Goal: Task Accomplishment & Management: Manage account settings

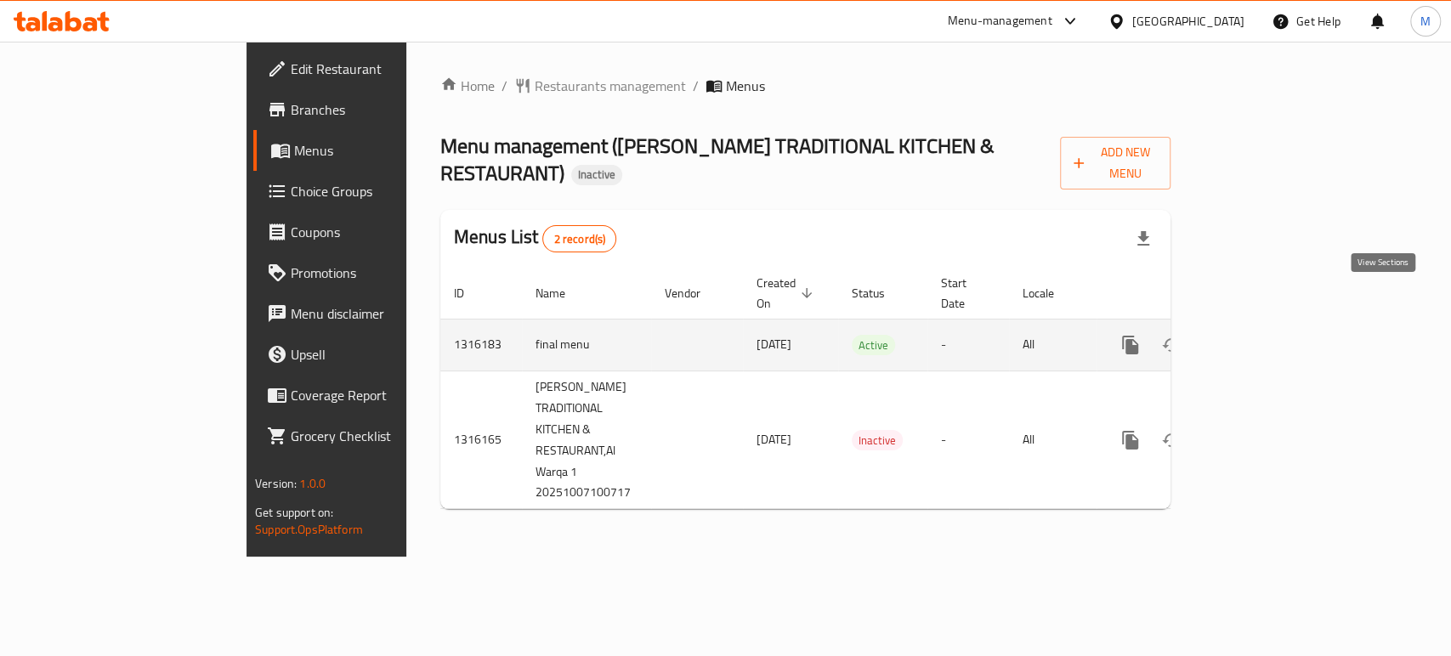
click at [1263, 335] on icon "enhanced table" at bounding box center [1252, 345] width 20 height 20
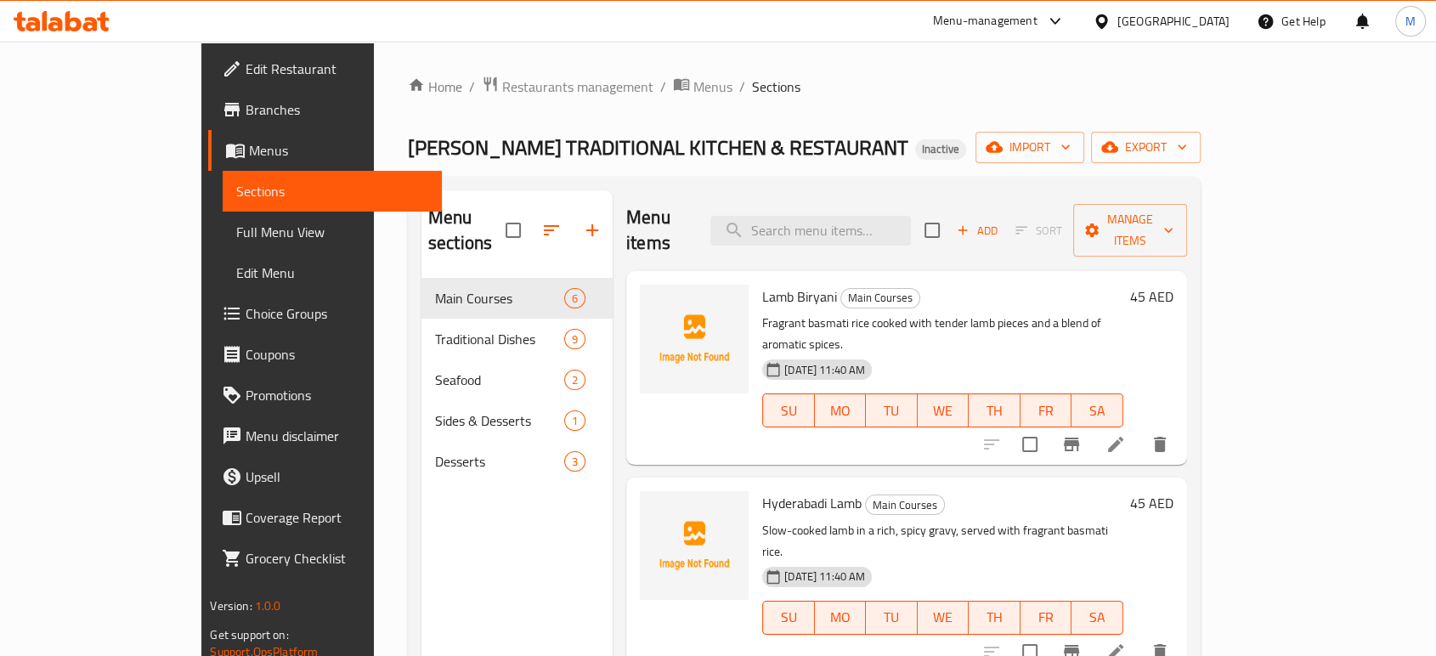
click at [236, 234] on span "Full Menu View" at bounding box center [331, 232] width 191 height 20
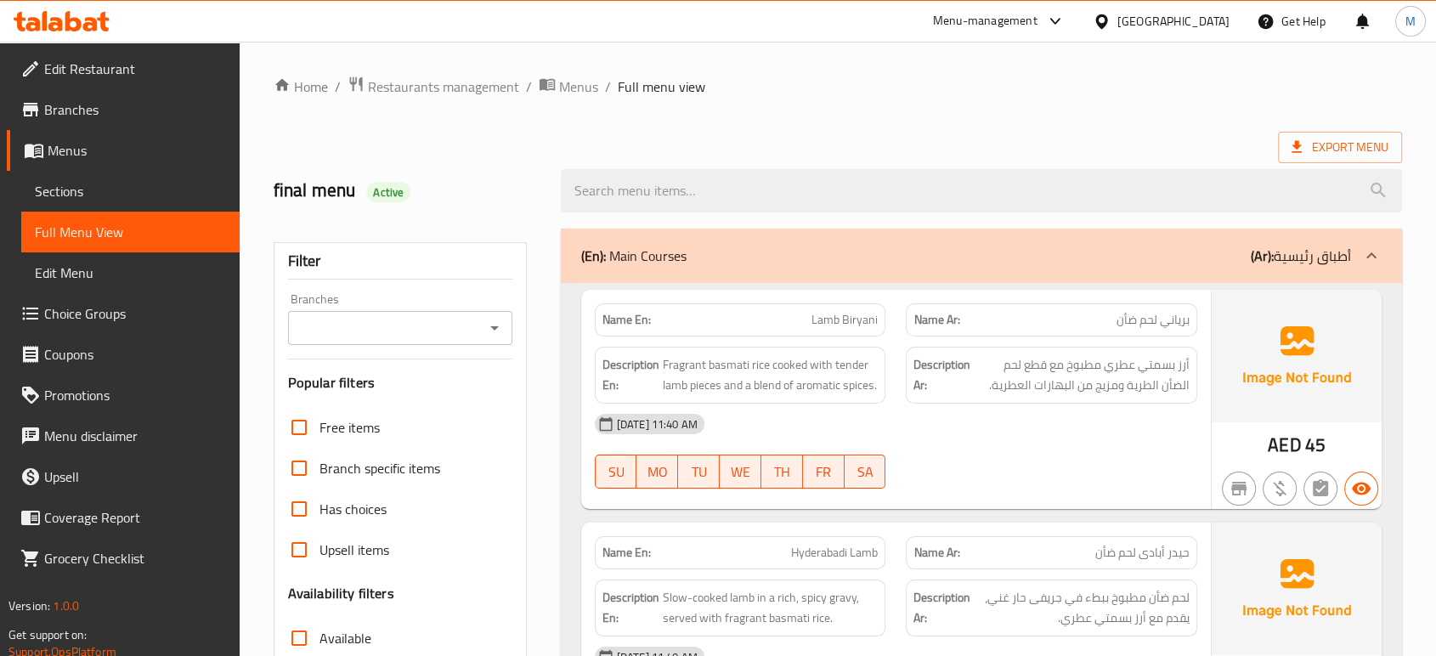
click at [1069, 461] on div "[DATE] 11:40 AM SU MO TU WE TH FR SA" at bounding box center [896, 451] width 623 height 95
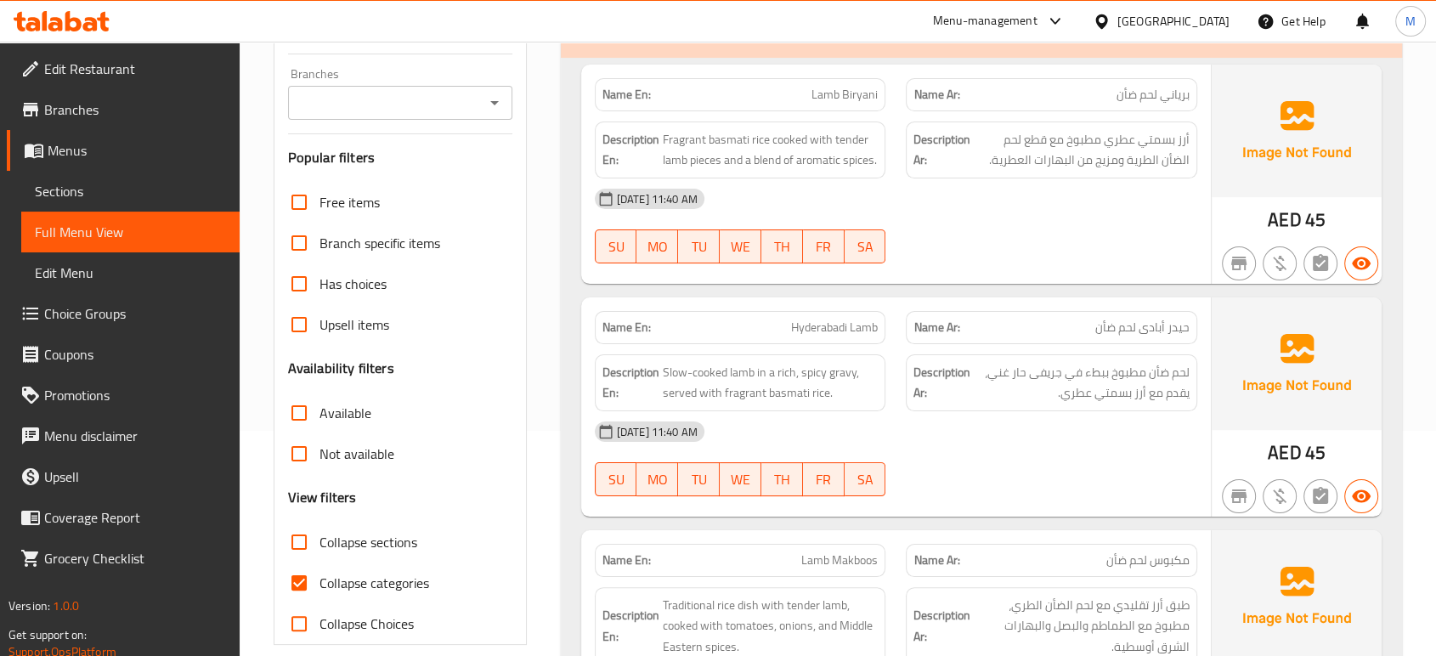
scroll to position [226, 0]
click at [1050, 454] on div "[DATE] 11:40 AM SU MO TU WE TH FR SA" at bounding box center [896, 457] width 623 height 95
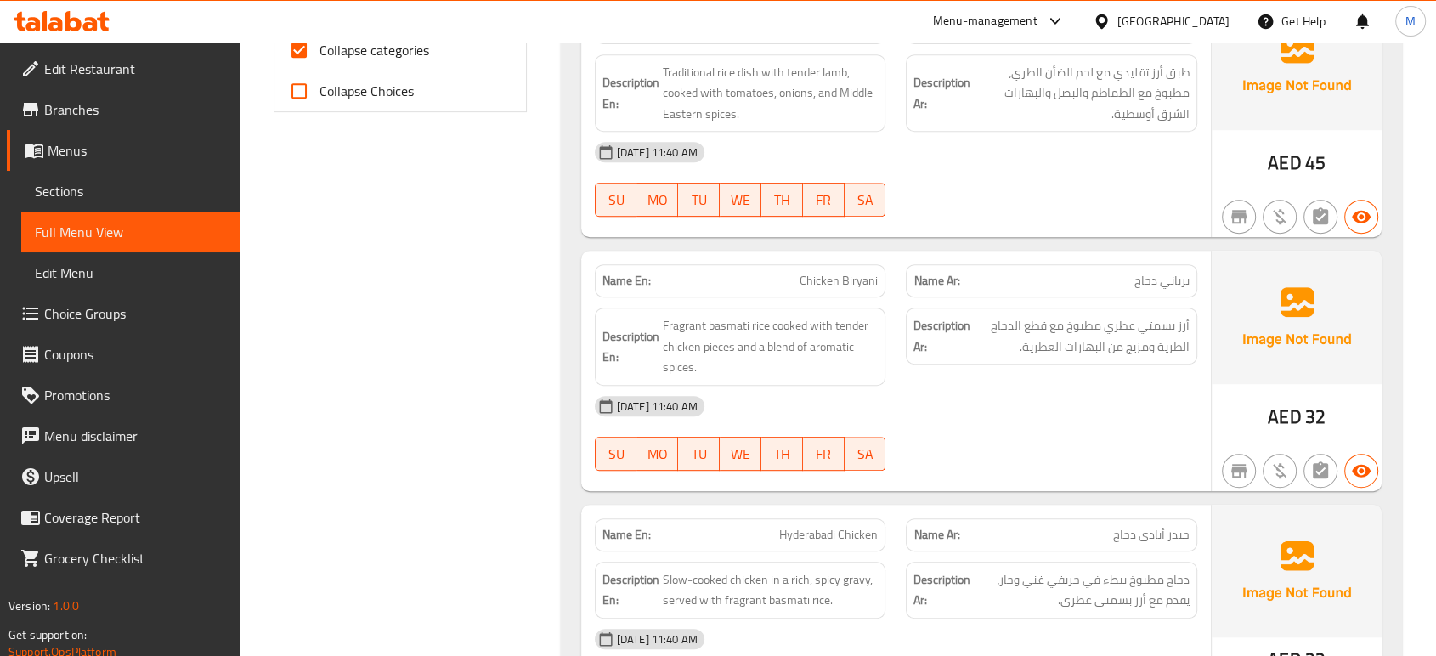
scroll to position [793, 0]
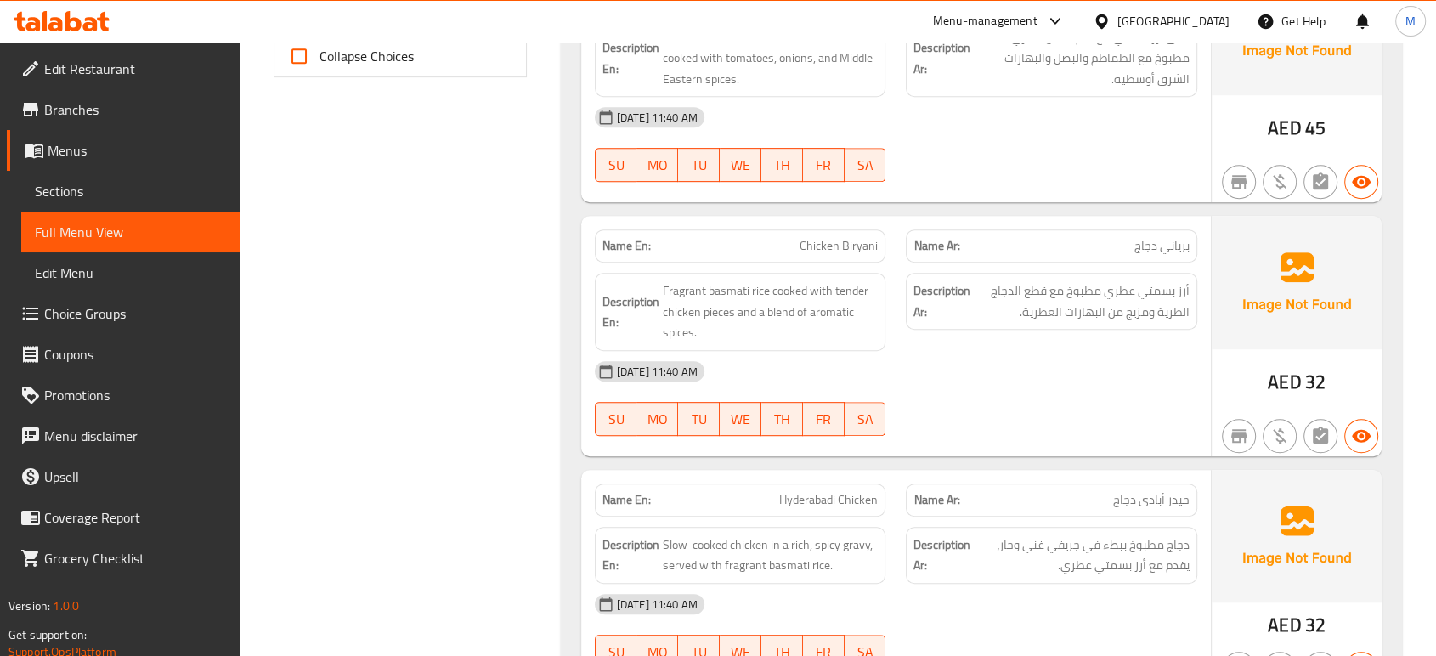
click at [949, 385] on div "[DATE] 11:40 AM" at bounding box center [896, 371] width 623 height 41
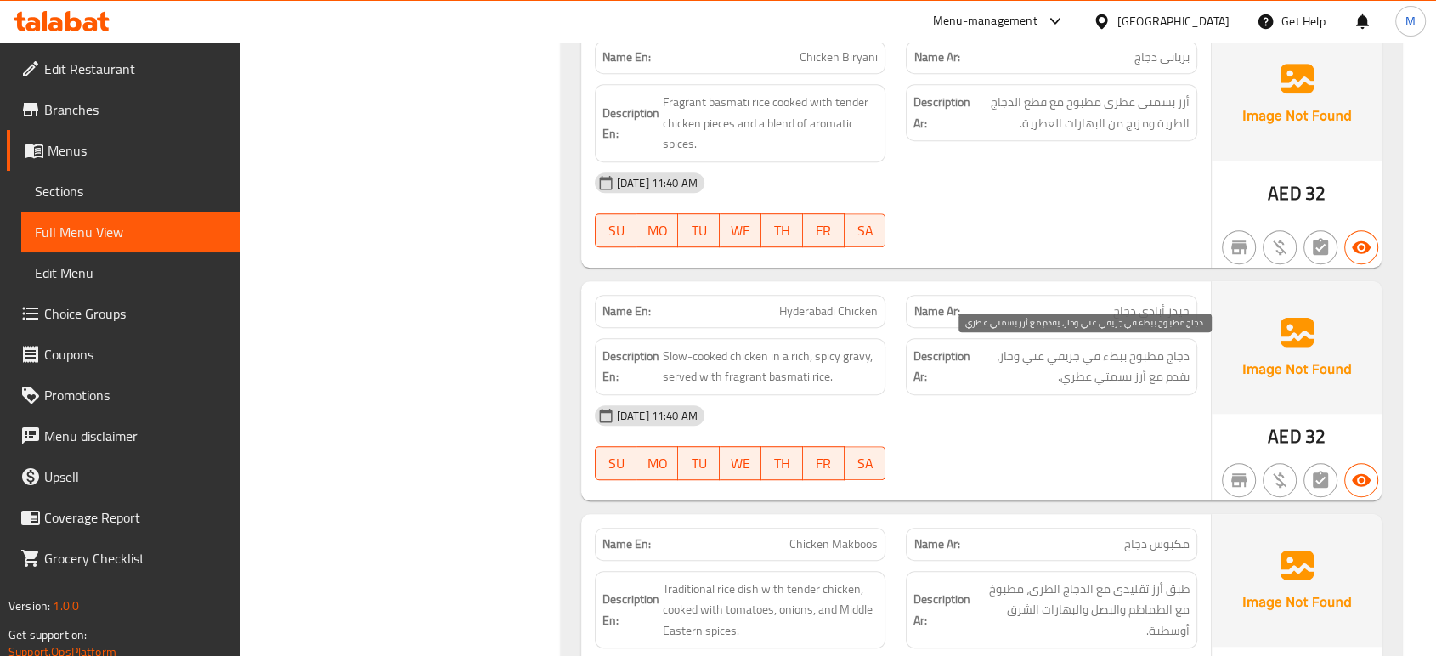
scroll to position [1020, 0]
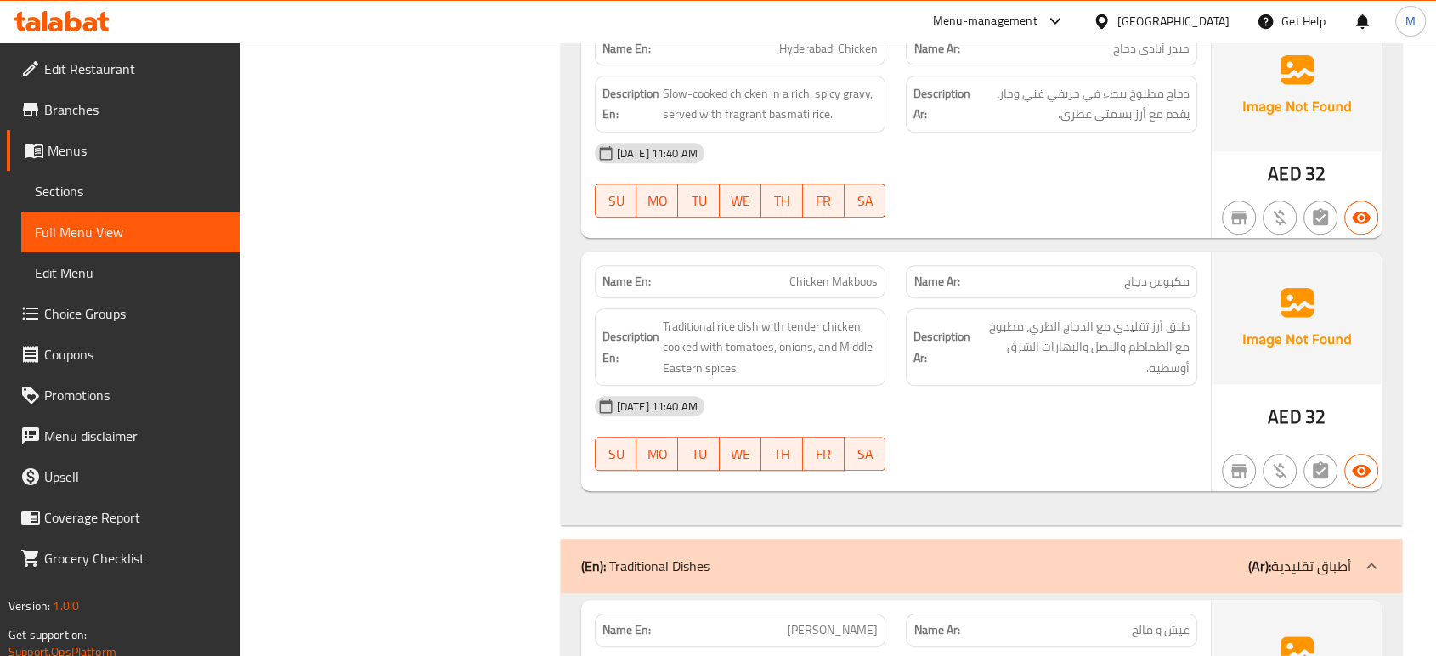
scroll to position [1246, 0]
click at [1044, 406] on div "[DATE] 11:40 AM" at bounding box center [896, 404] width 623 height 41
click at [1080, 399] on div "[DATE] 11:40 AM" at bounding box center [896, 404] width 623 height 41
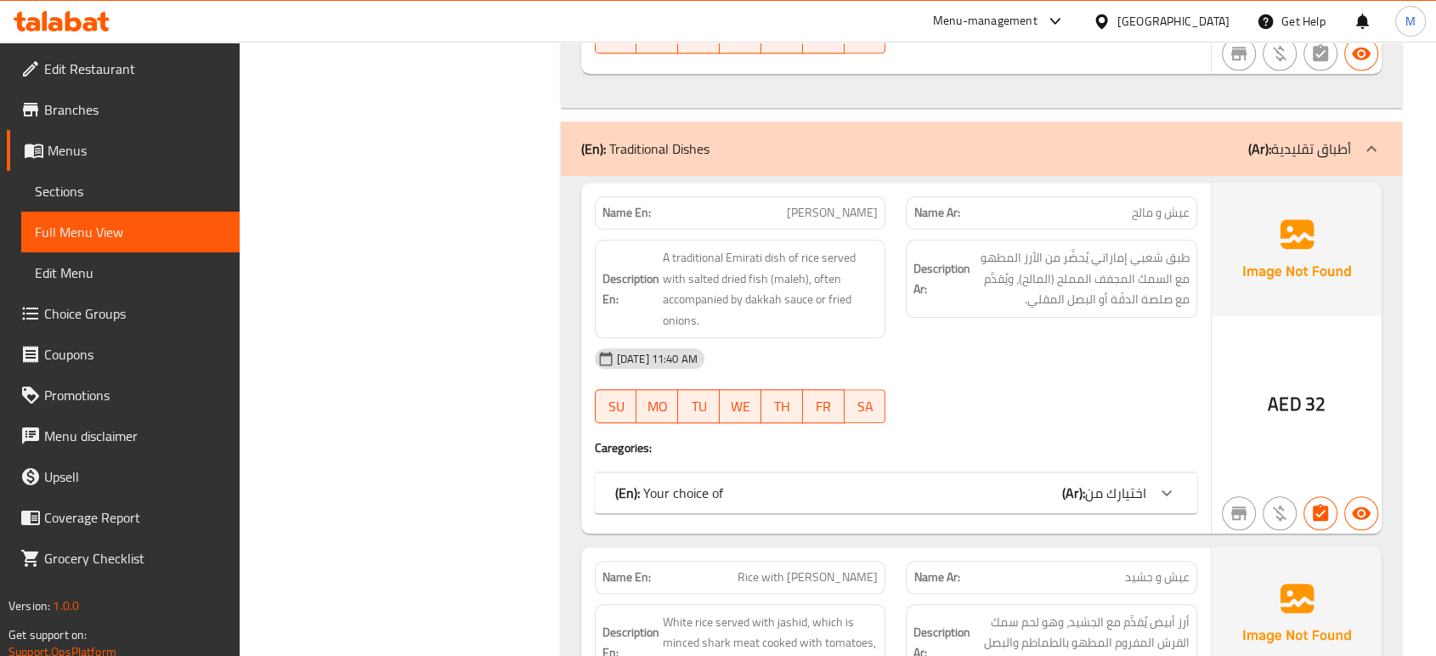
scroll to position [1700, 0]
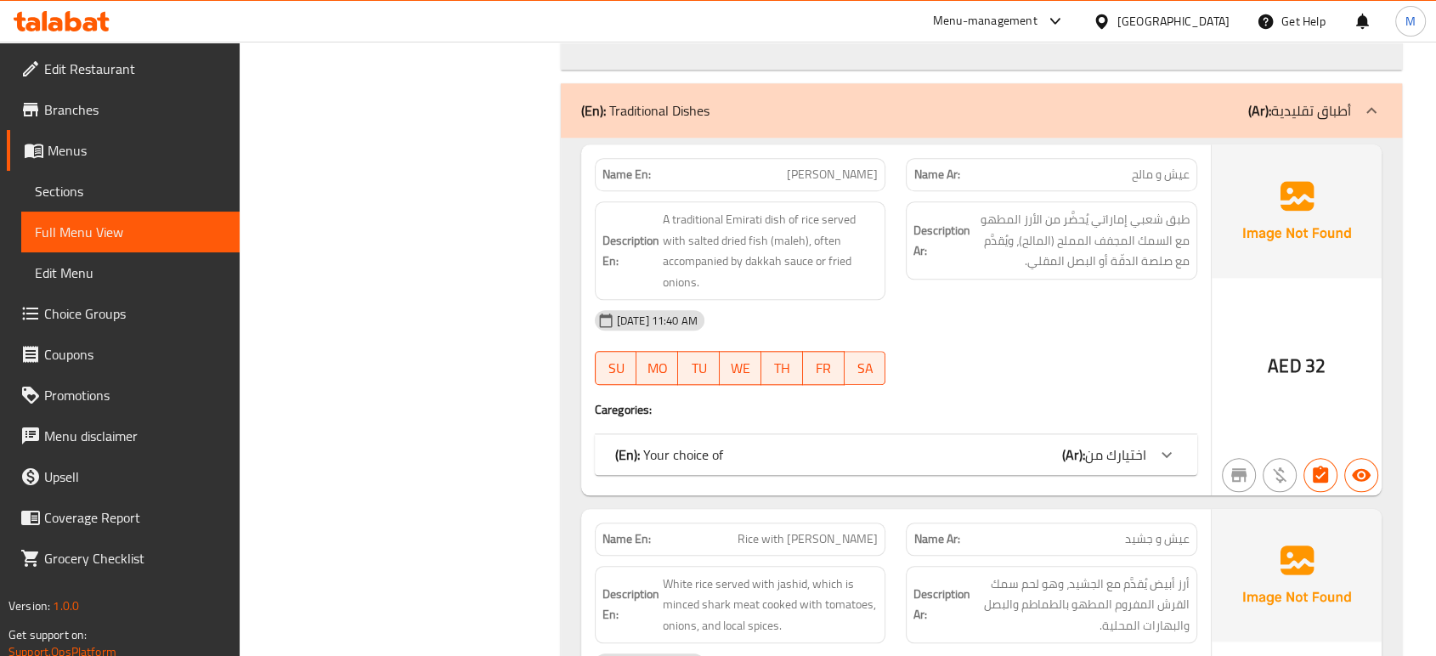
click at [1034, 444] on div "(En): Your choice of (Ar): اختيارك من" at bounding box center [880, 454] width 531 height 20
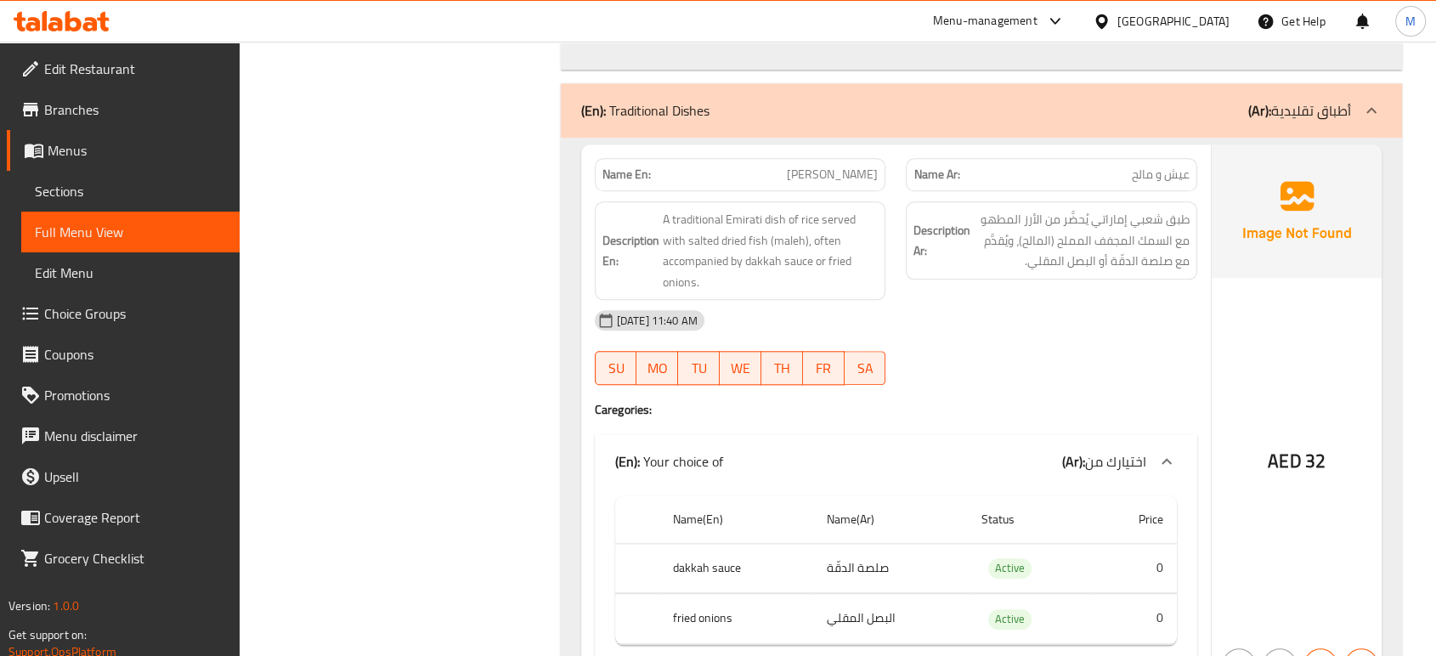
click at [1044, 352] on div "[DATE] 11:40 AM SU MO TU WE TH FR SA" at bounding box center [896, 347] width 623 height 95
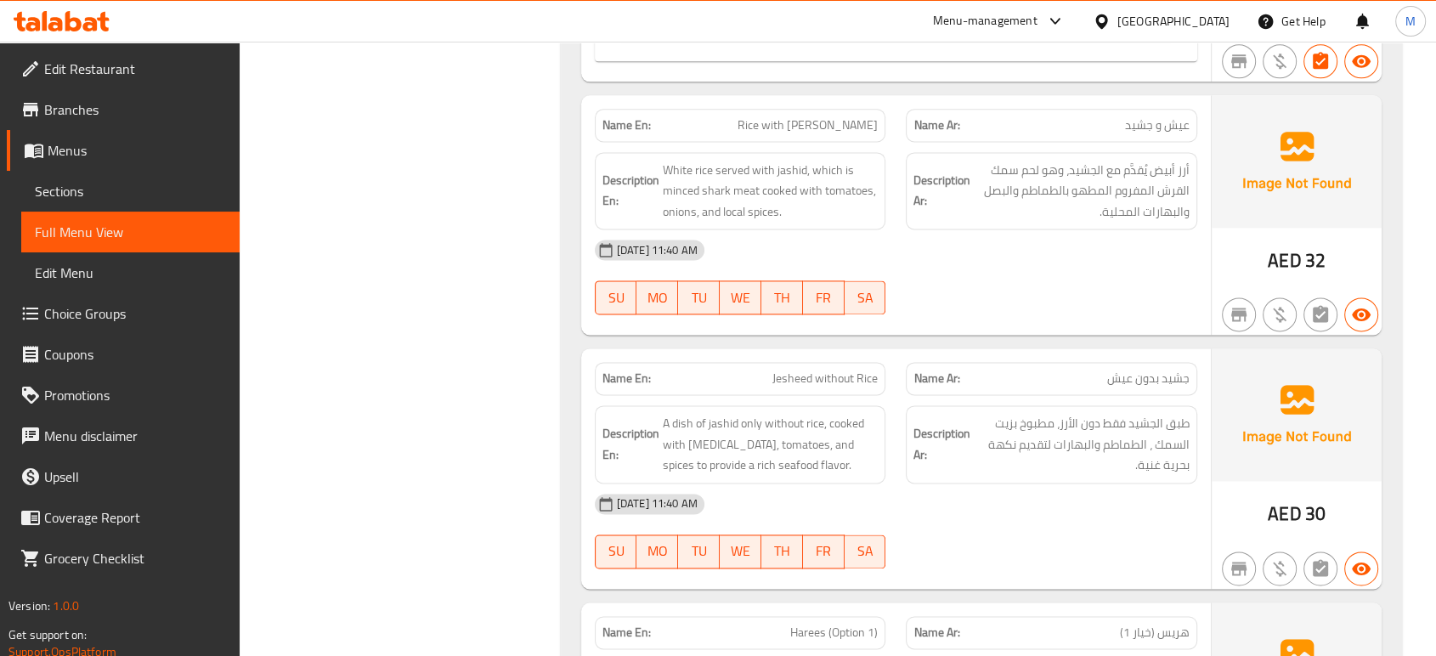
scroll to position [2341, 0]
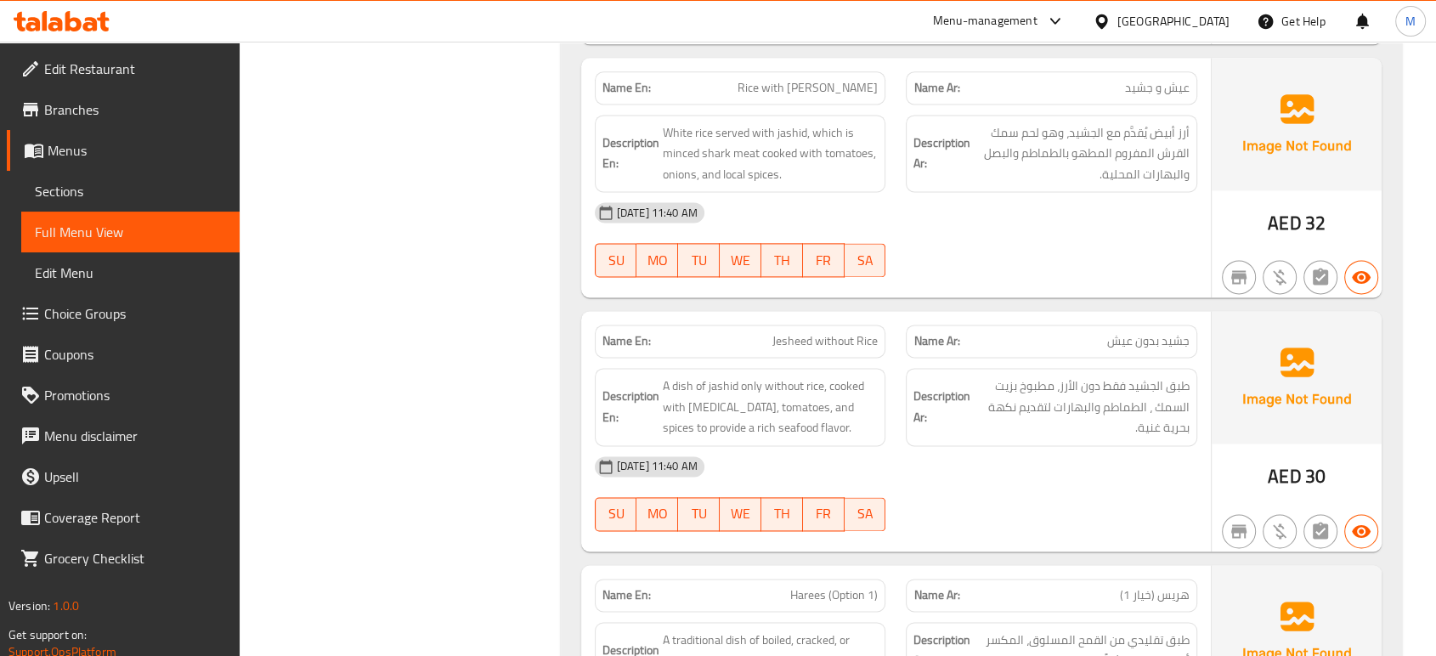
click at [1020, 474] on div "[DATE] 11:40 AM" at bounding box center [896, 466] width 623 height 41
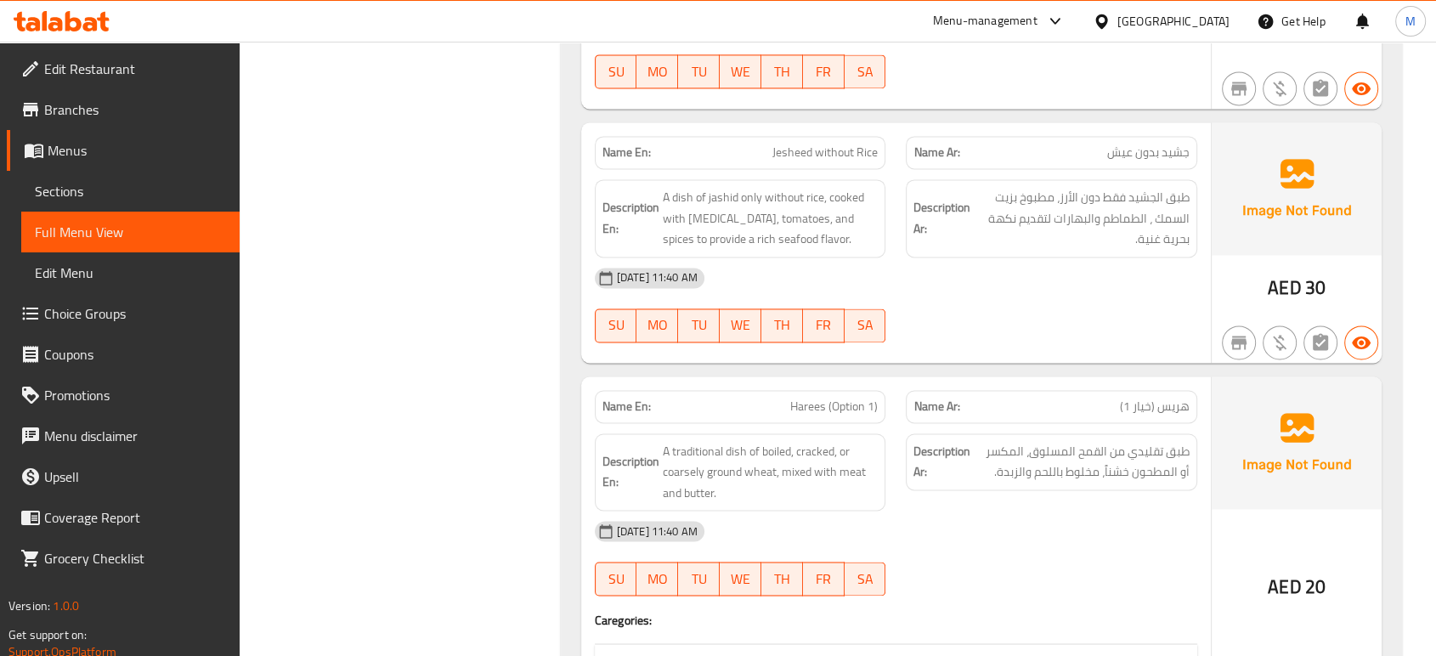
scroll to position [2568, 0]
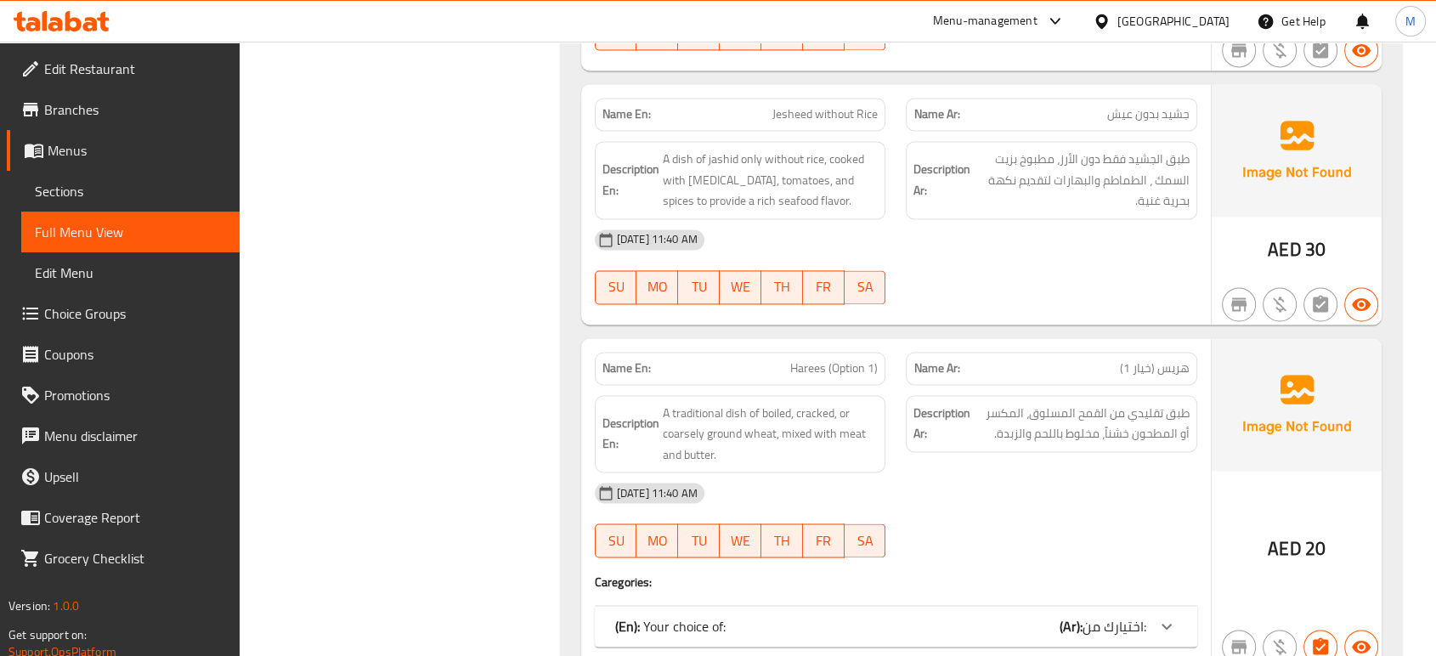
click at [1101, 614] on span "اختيارك من:" at bounding box center [1115, 626] width 64 height 25
click at [1078, 536] on div "[DATE] 11:40 AM SU MO TU WE TH FR SA" at bounding box center [896, 520] width 623 height 95
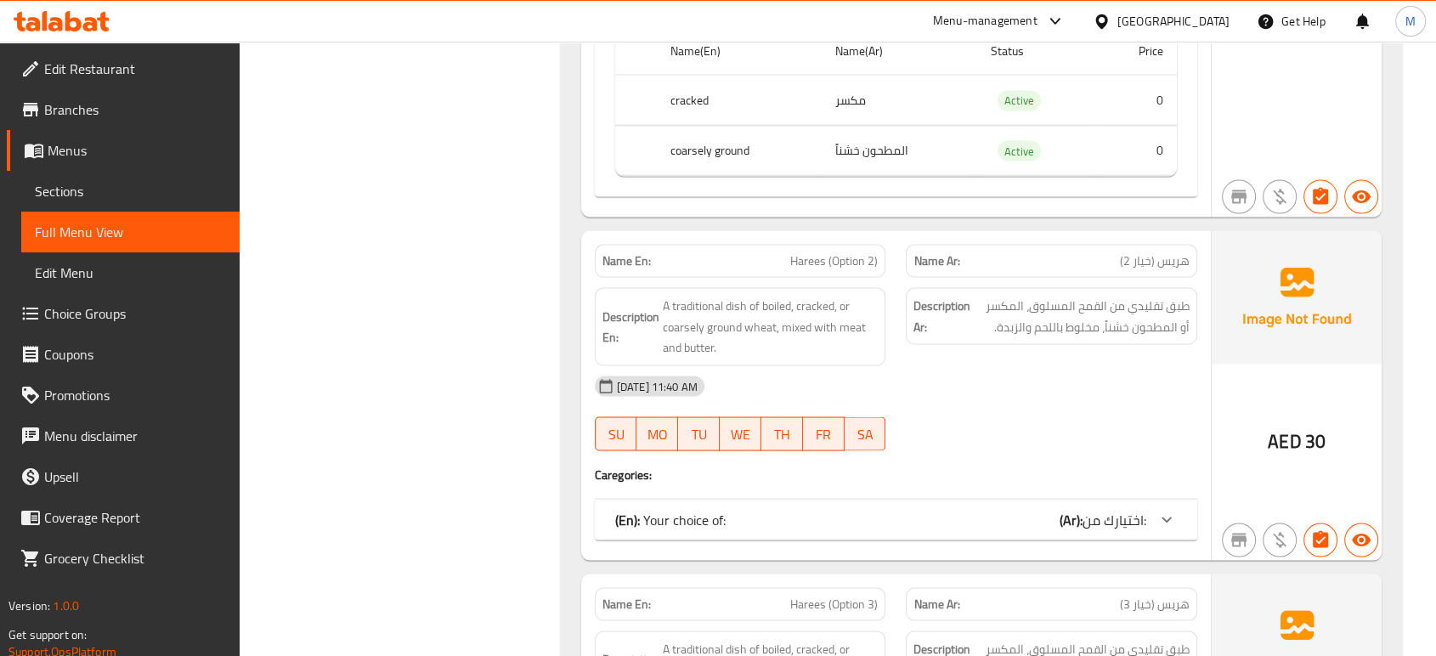
scroll to position [3210, 0]
click at [1052, 525] on div "(En): Your choice of: (Ar): اختيارك من:" at bounding box center [896, 518] width 603 height 41
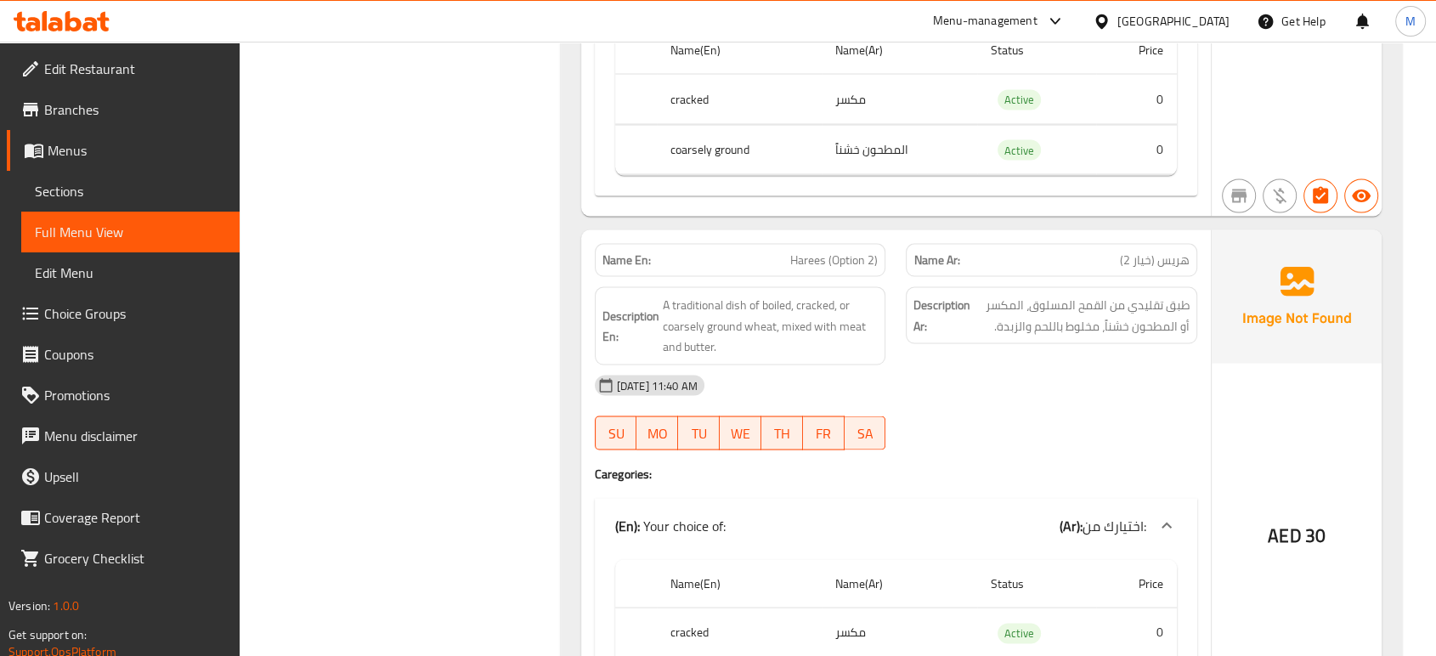
click at [1057, 416] on div "[DATE] 11:40 AM SU MO TU WE TH FR SA" at bounding box center [896, 412] width 623 height 95
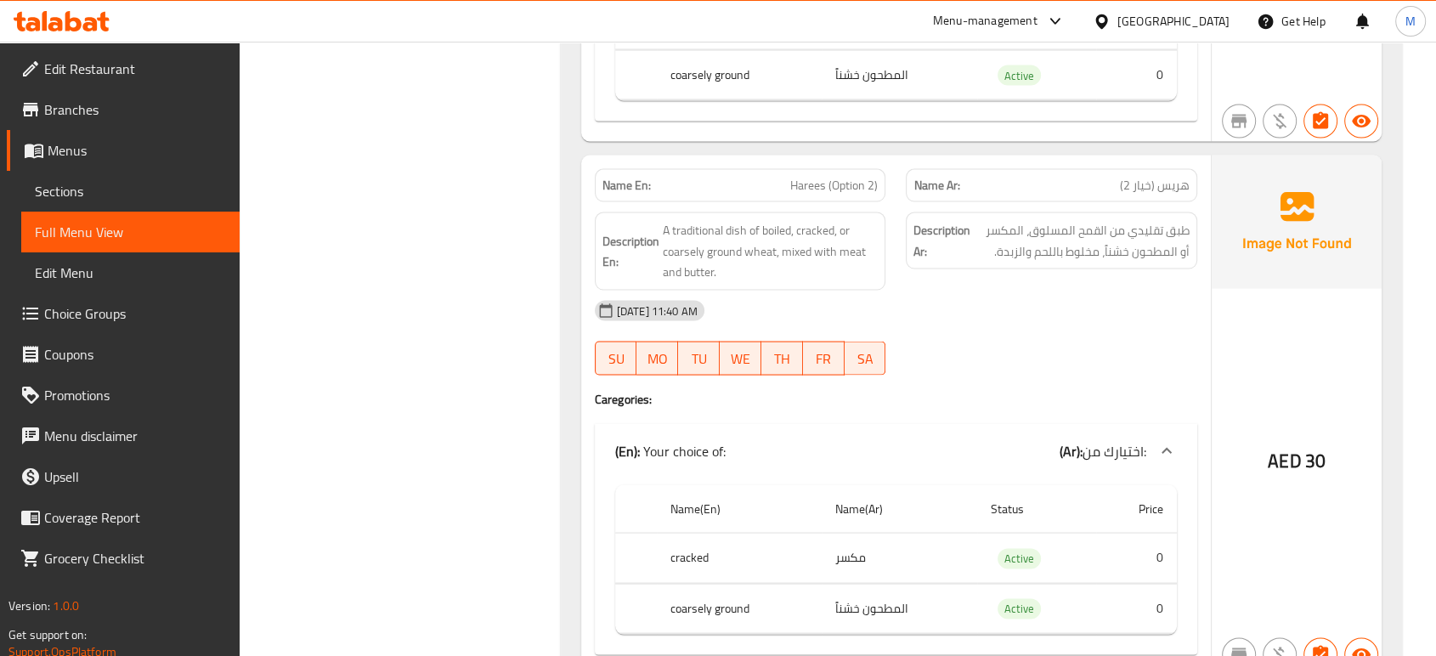
scroll to position [3285, 0]
click at [1004, 346] on div "[DATE] 11:40 AM SU MO TU WE TH FR SA" at bounding box center [896, 336] width 623 height 95
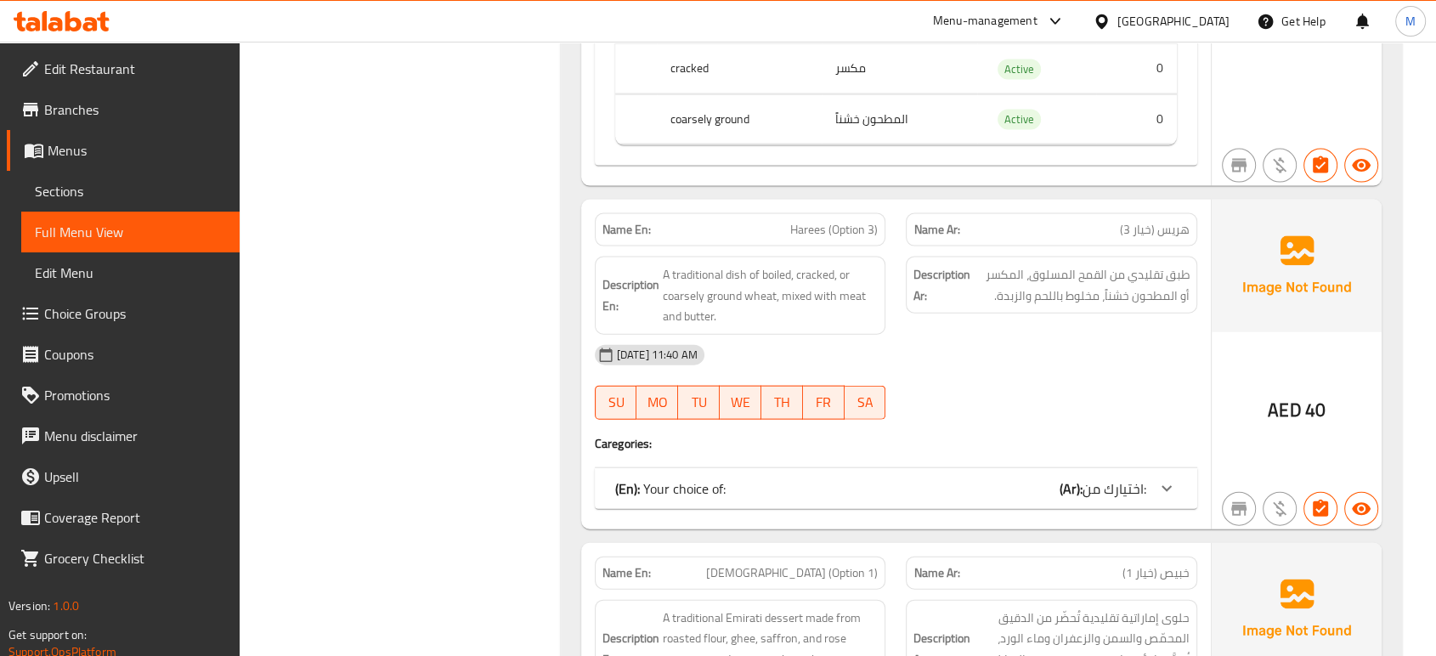
scroll to position [3777, 0]
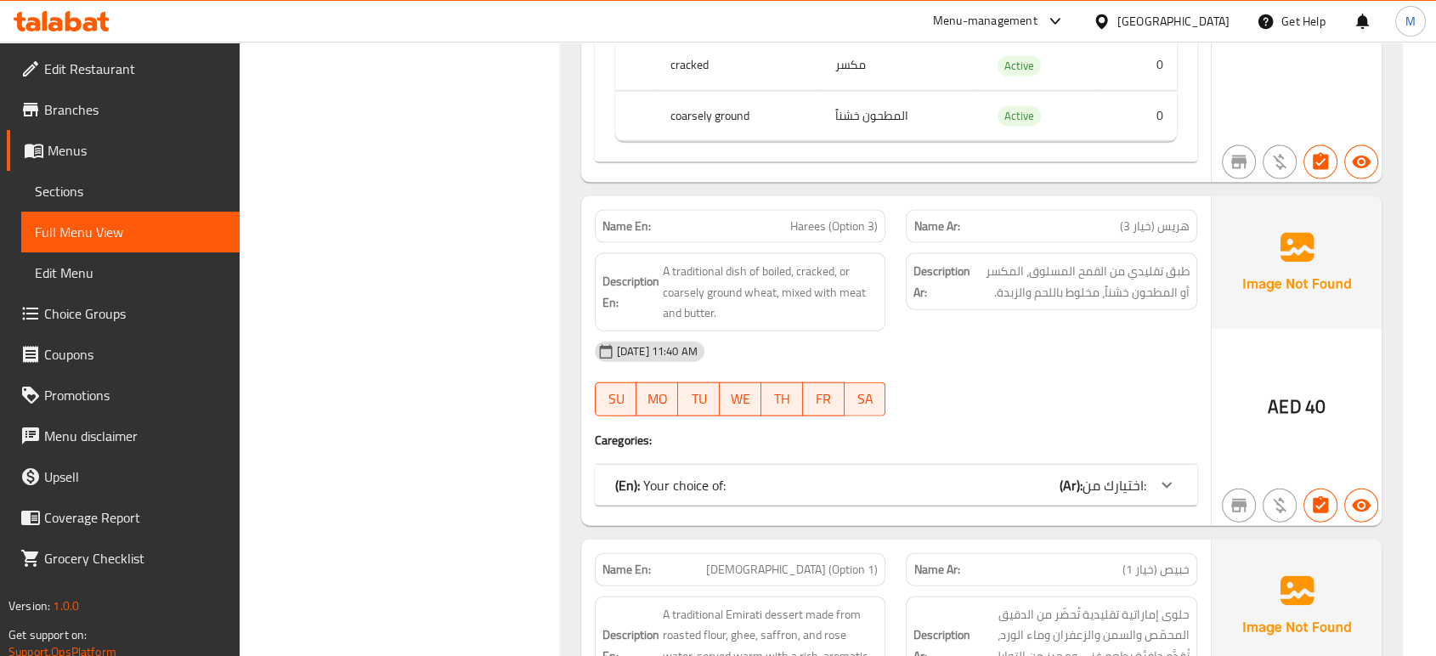
click at [1056, 488] on div "(En): Your choice of: (Ar): اختيارك من:" at bounding box center [880, 485] width 531 height 20
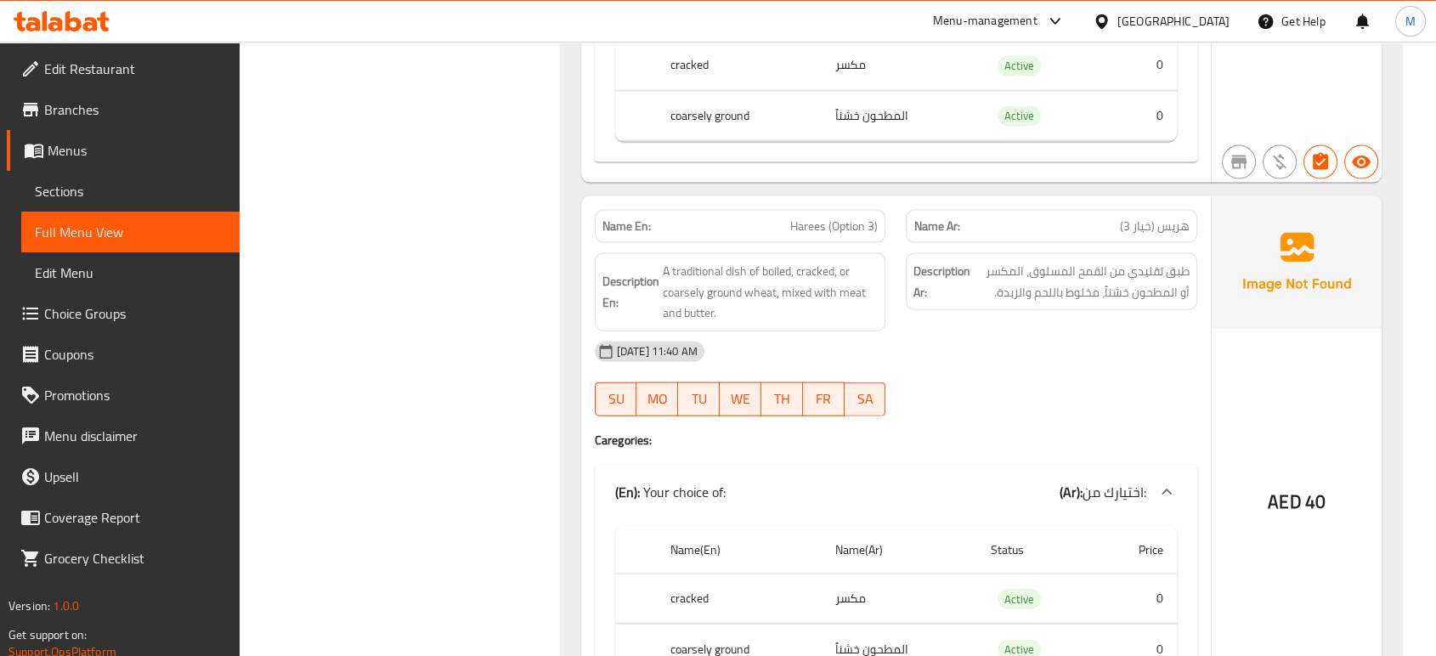
click at [1060, 395] on div "[DATE] 11:40 AM SU MO TU WE TH FR SA" at bounding box center [896, 378] width 623 height 95
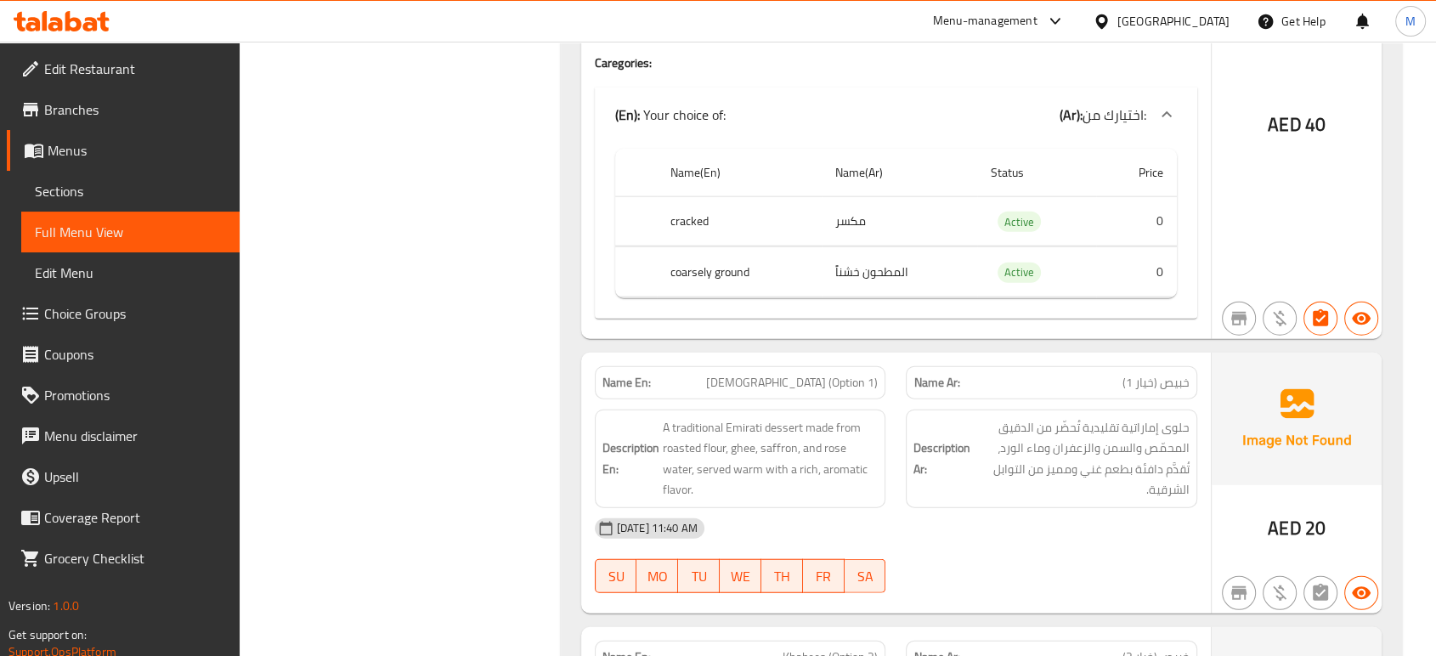
scroll to position [4192, 0]
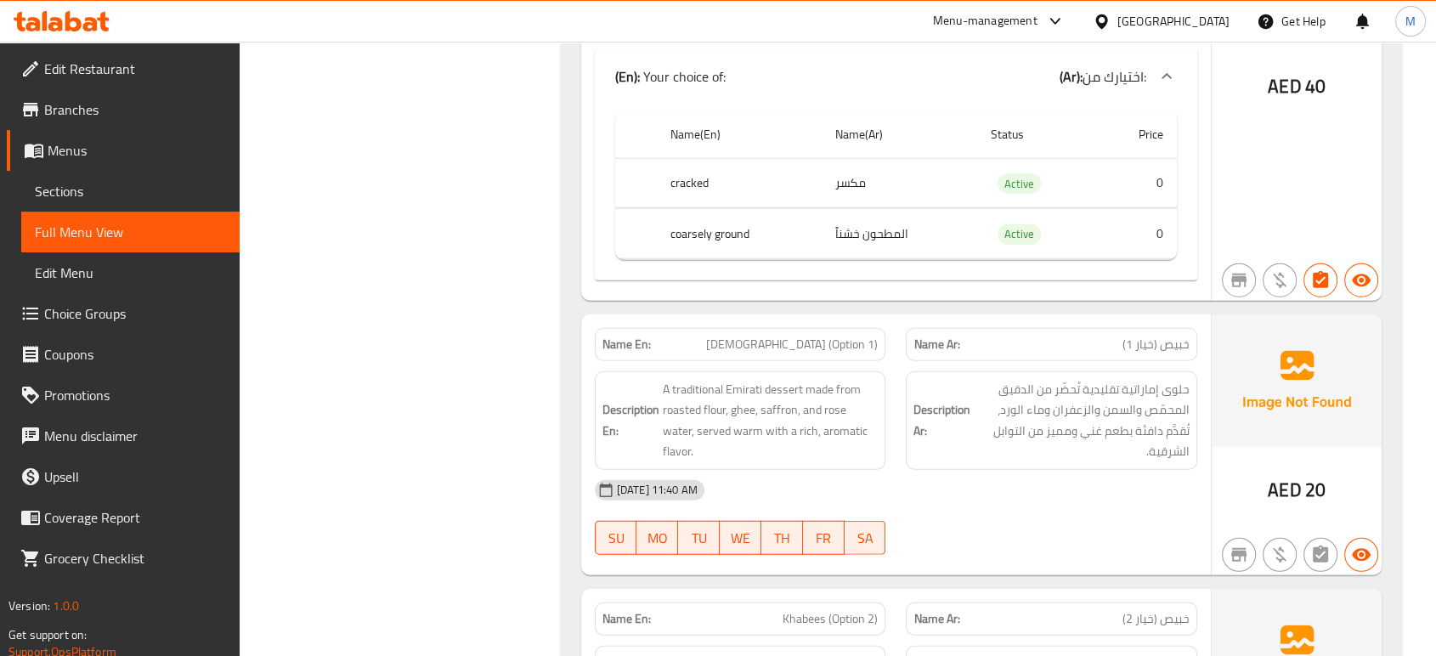
click at [952, 518] on div "[DATE] 11:40 AM SU MO TU WE TH FR SA" at bounding box center [896, 517] width 623 height 95
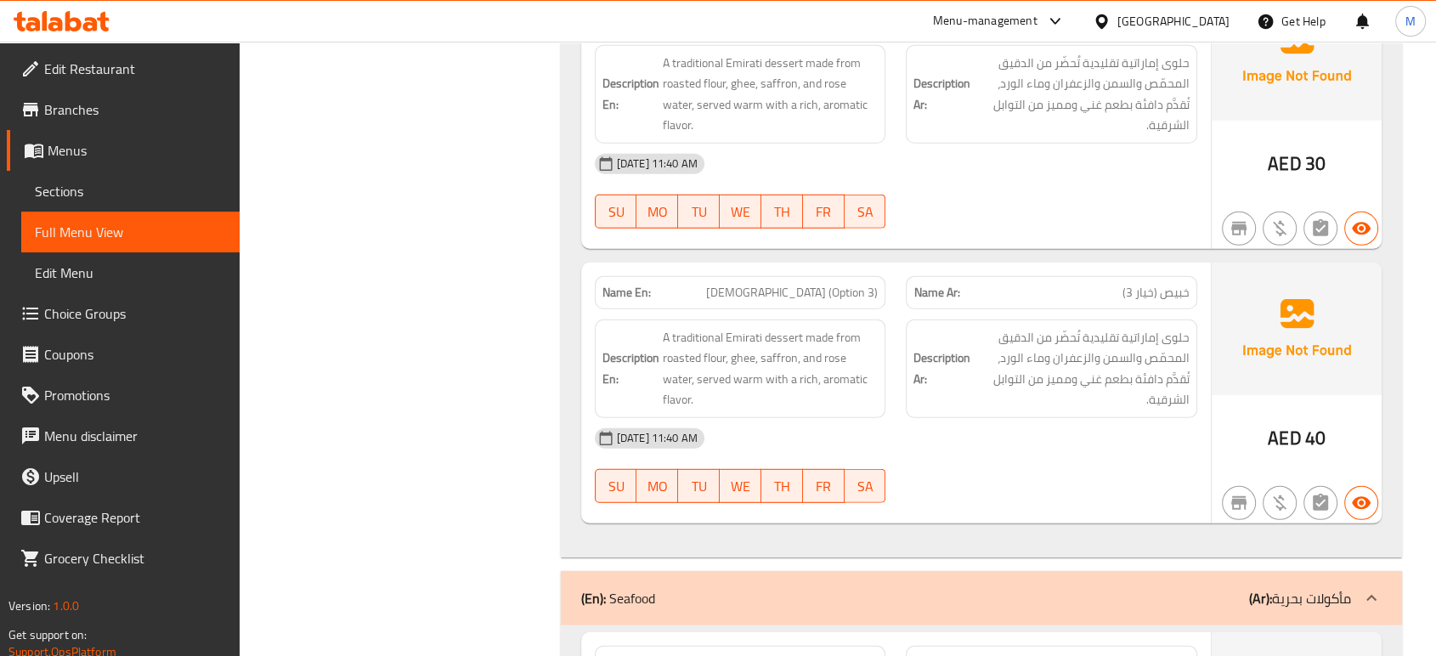
scroll to position [4797, 0]
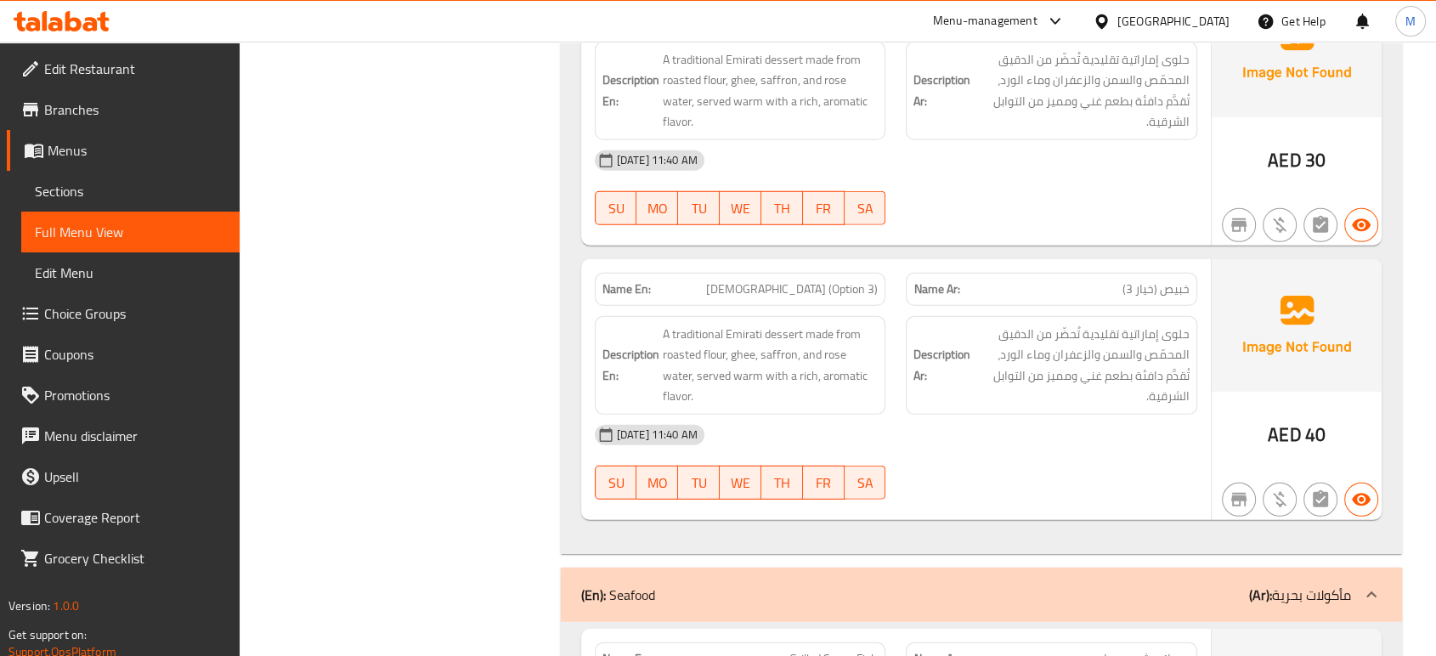
drag, startPoint x: 952, startPoint y: 518, endPoint x: 994, endPoint y: 450, distance: 80.2
click at [994, 450] on div "[DATE] 11:40 AM" at bounding box center [896, 435] width 623 height 41
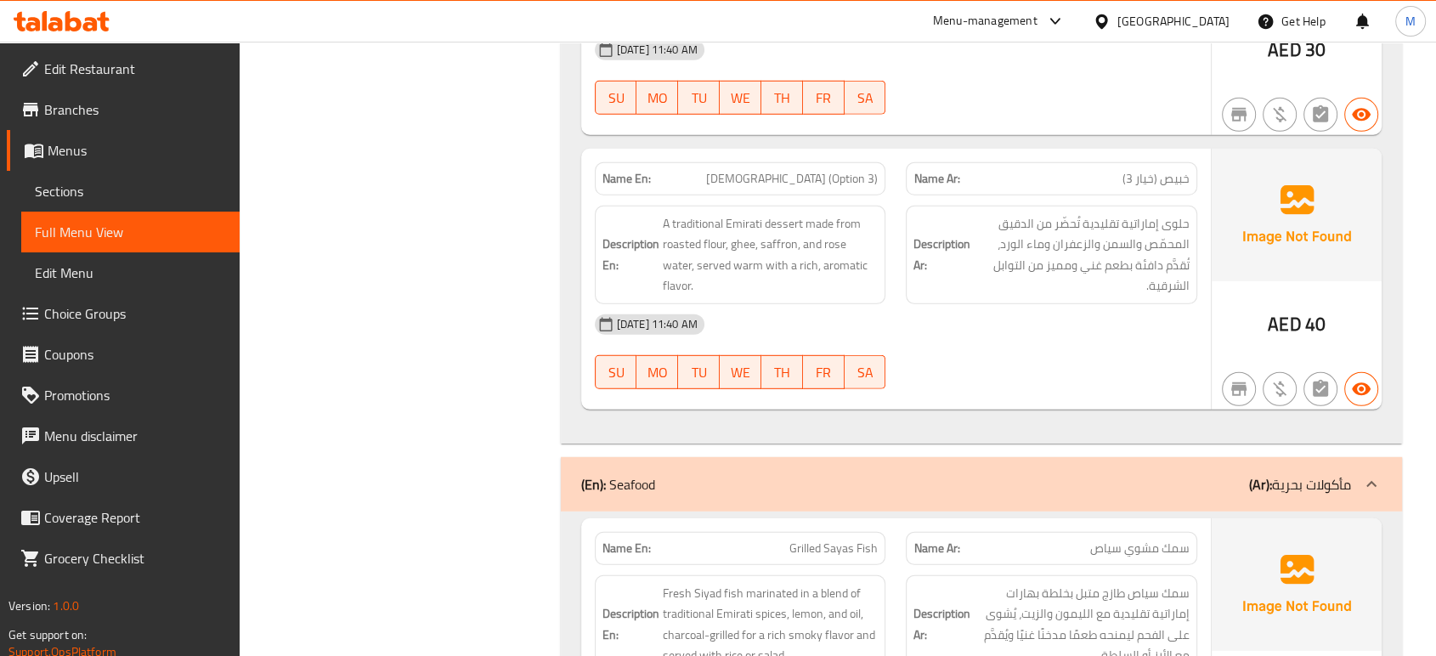
scroll to position [4910, 0]
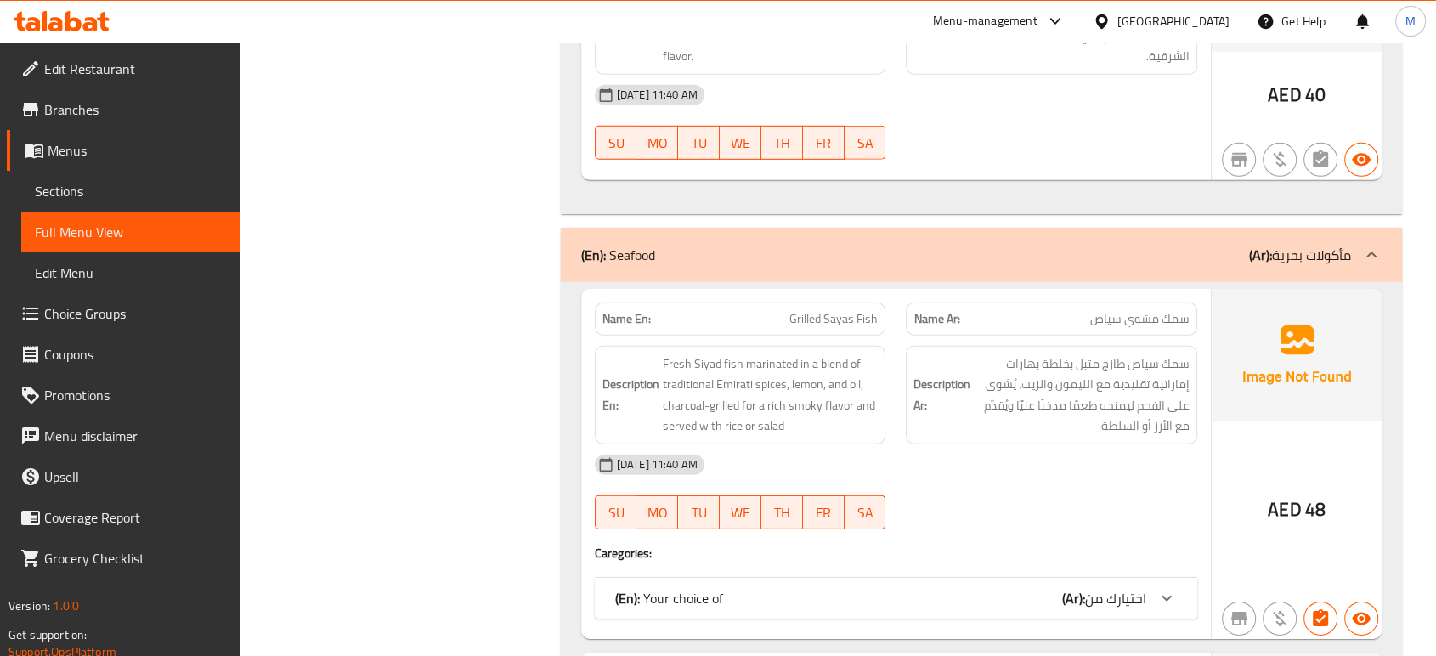
scroll to position [5174, 0]
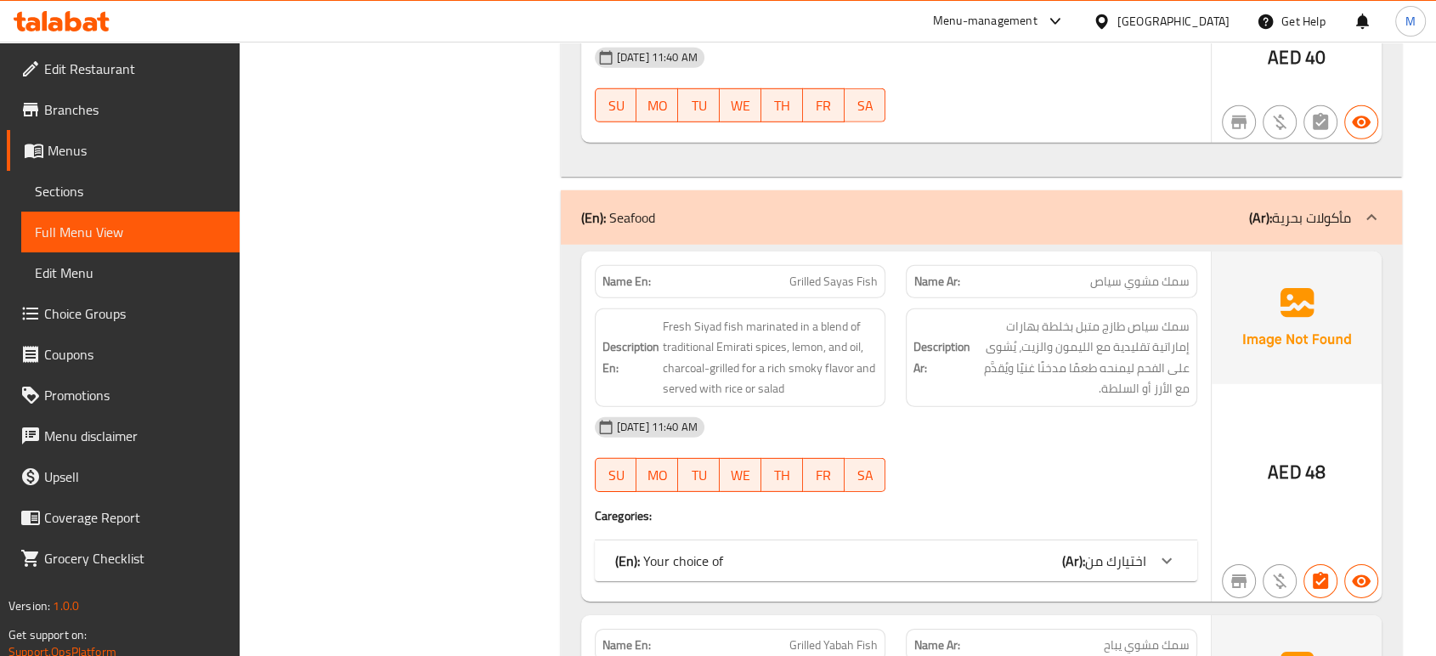
click at [786, 560] on div "(En): Your choice of (Ar): اختيارك من" at bounding box center [880, 561] width 531 height 20
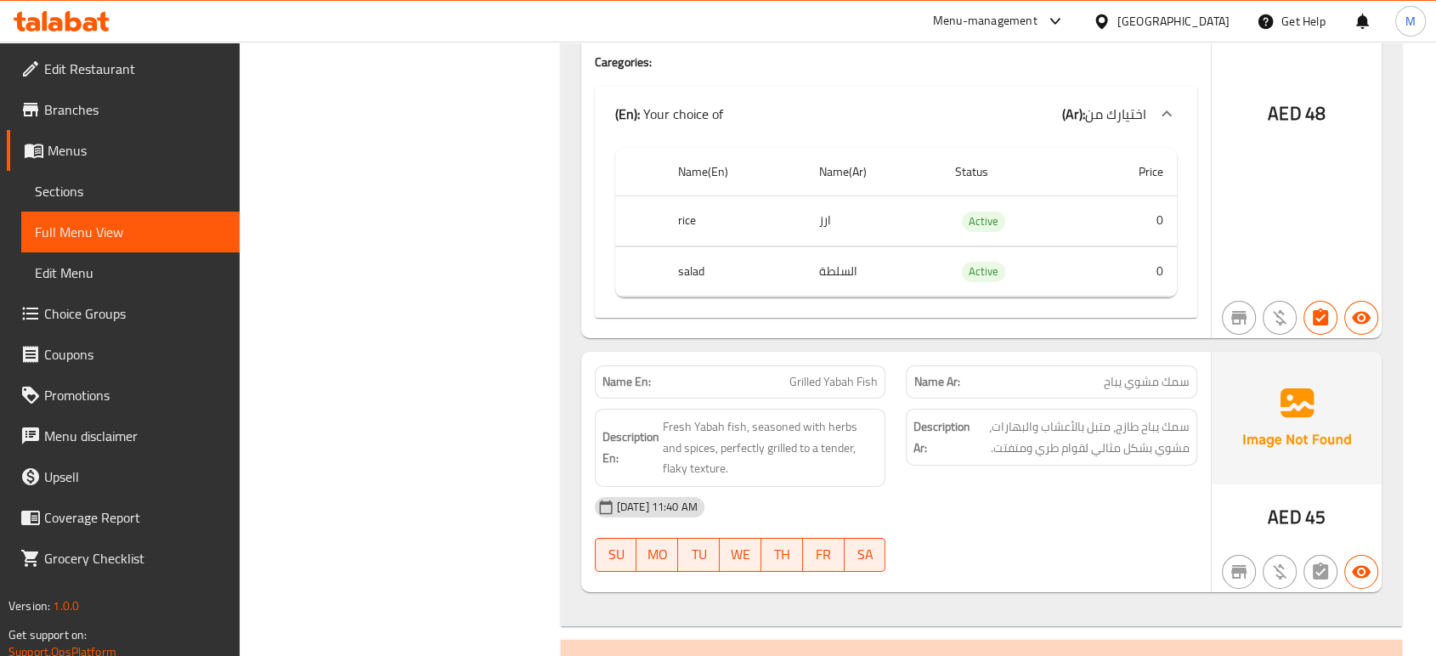
scroll to position [5665, 0]
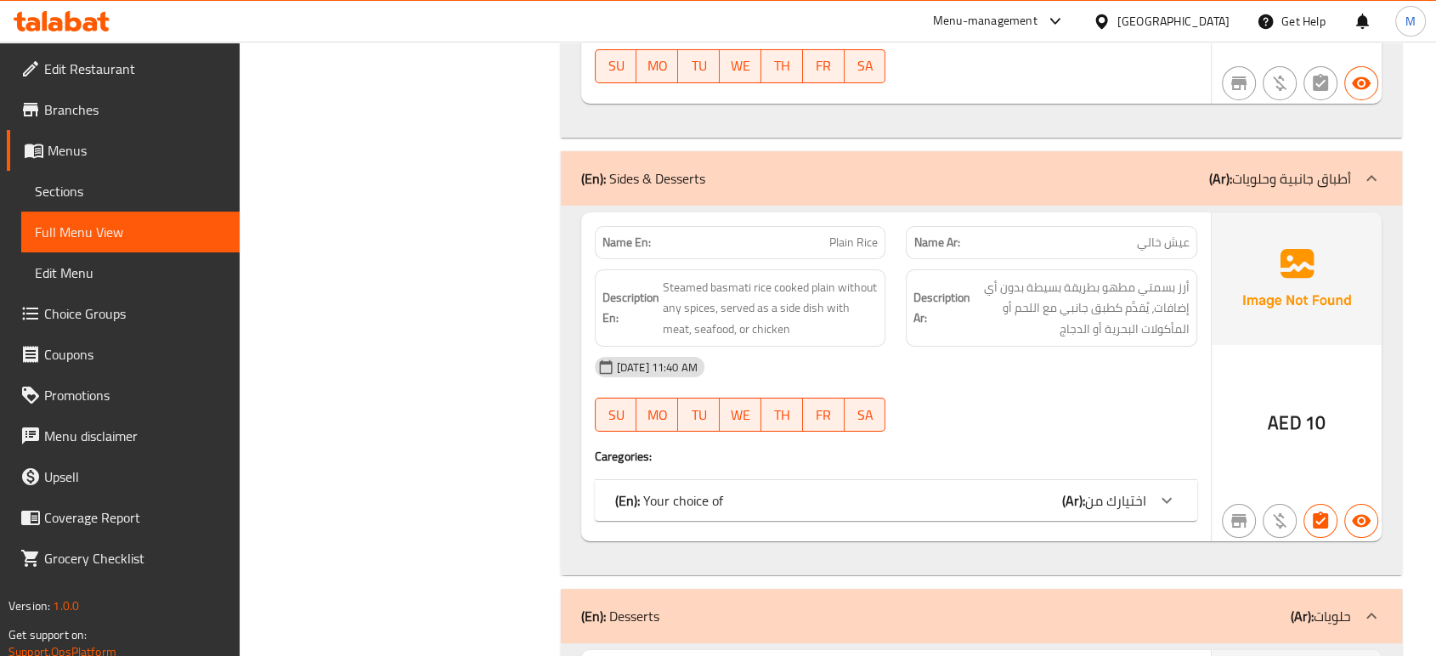
scroll to position [6119, 0]
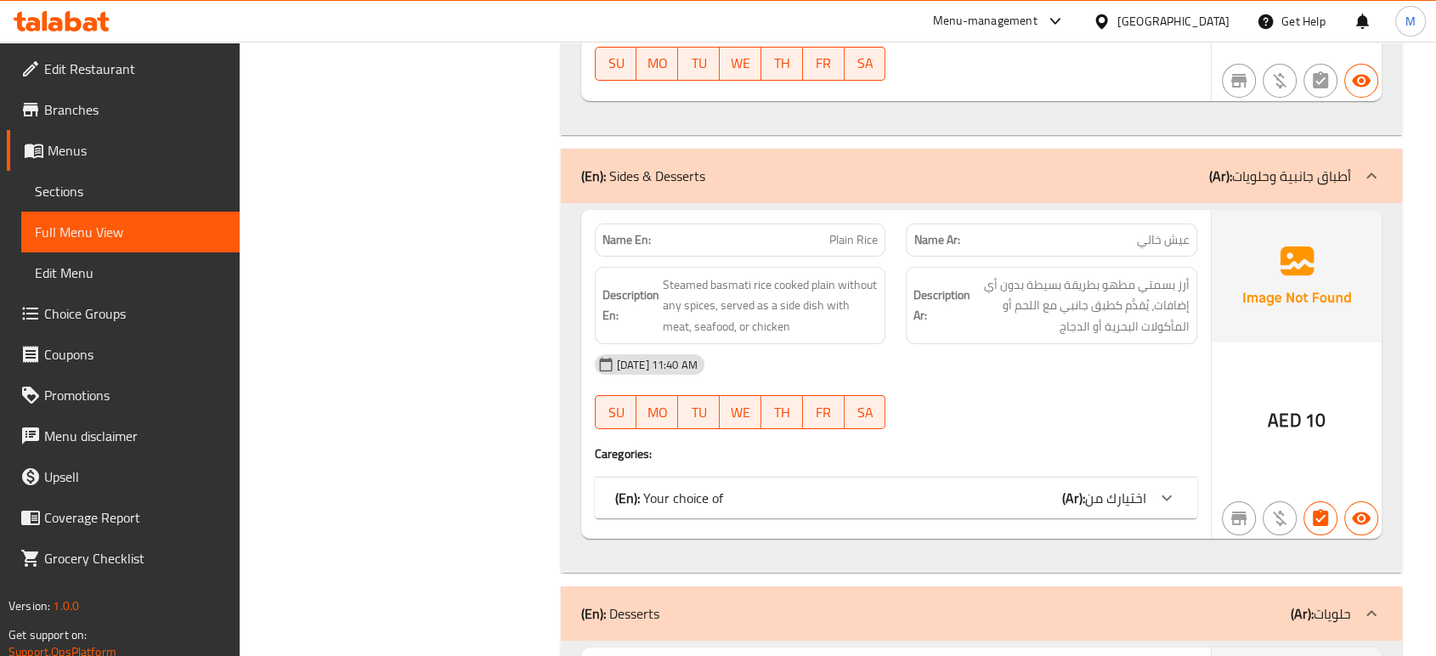
click at [868, 499] on div "(En): Your choice of (Ar): اختيارك من" at bounding box center [880, 498] width 531 height 20
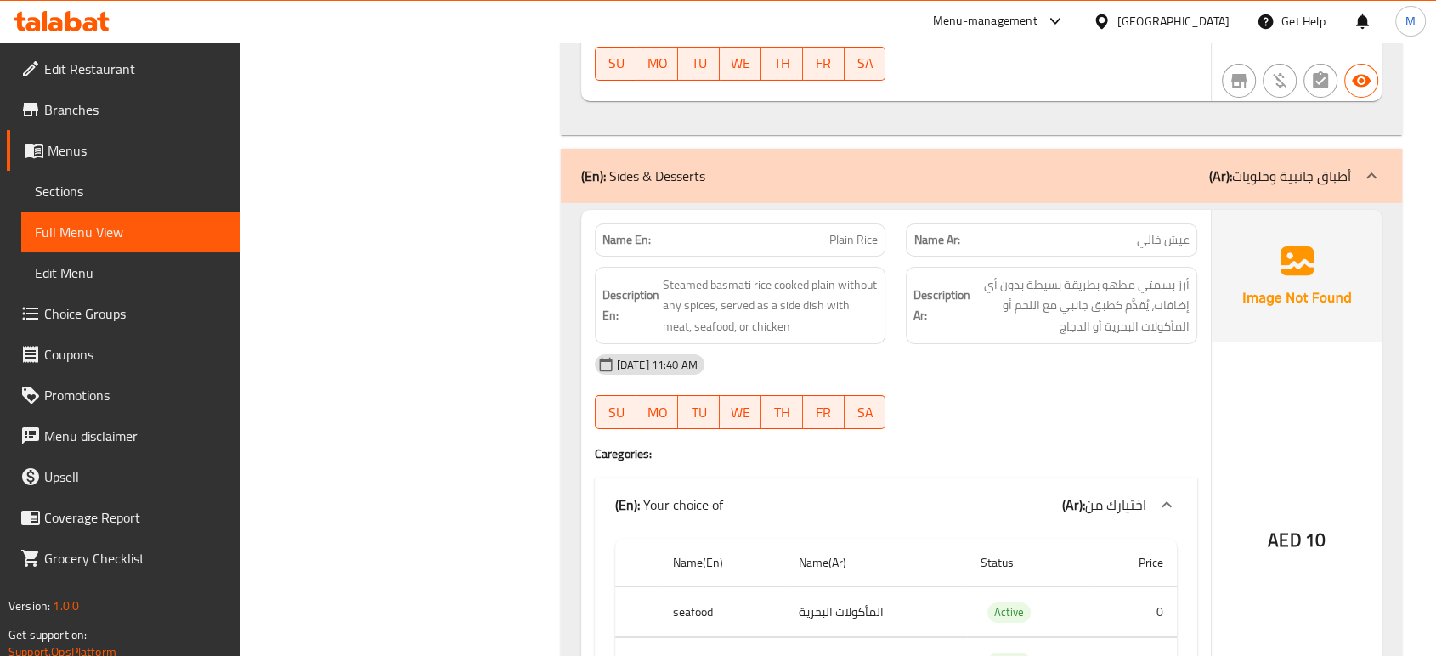
click at [959, 433] on div at bounding box center [1052, 429] width 312 height 20
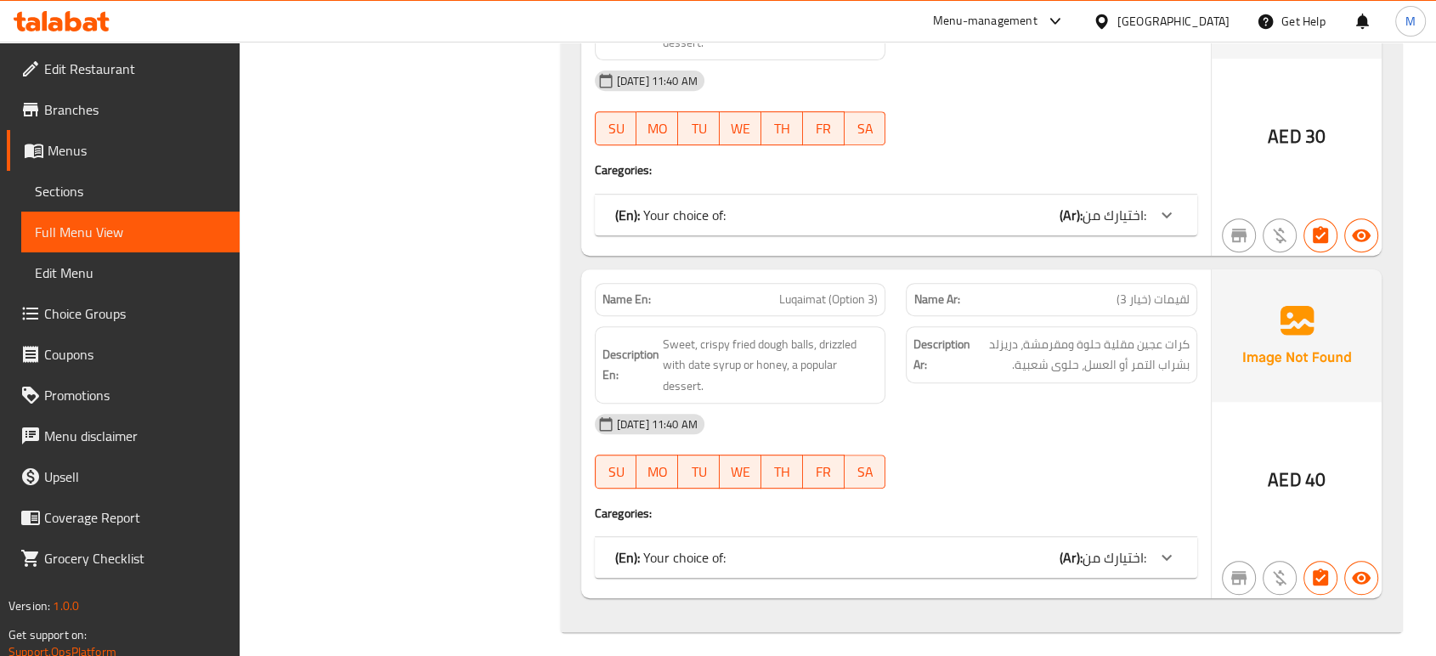
scroll to position [7190, 0]
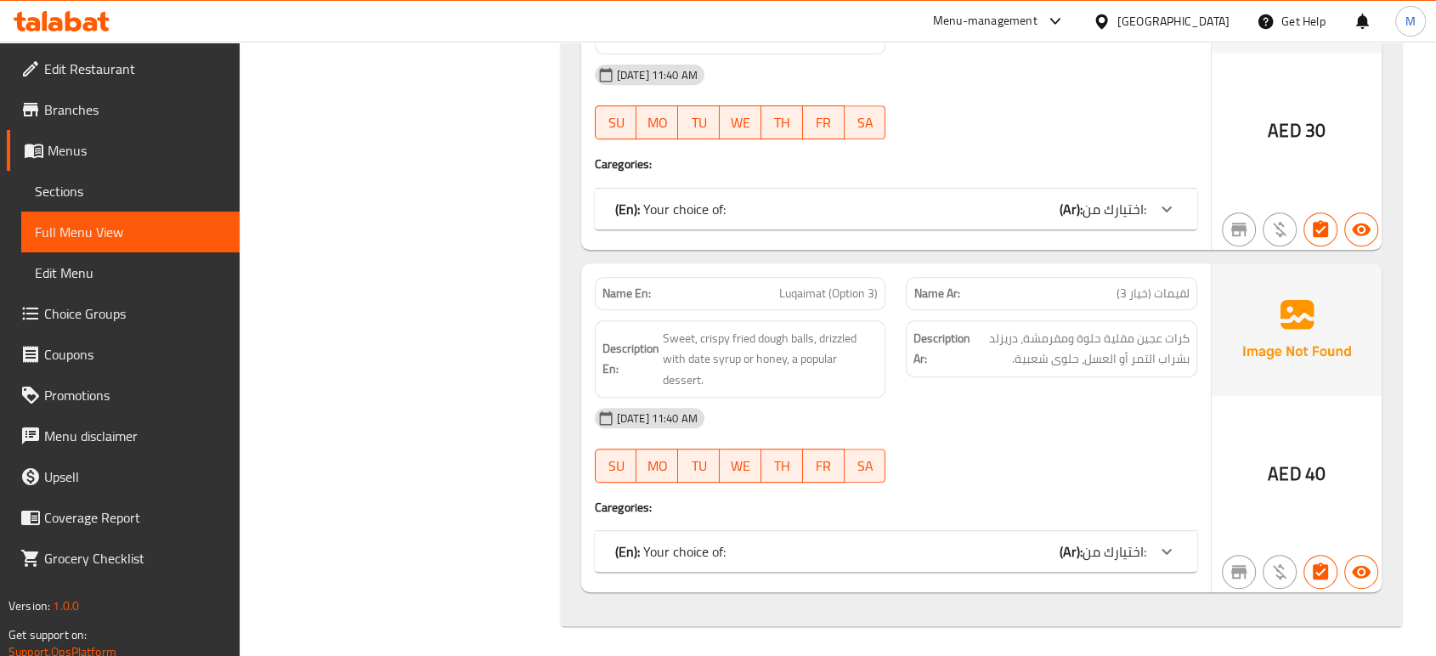
click at [1096, 546] on span "اختيارك من:" at bounding box center [1115, 551] width 64 height 25
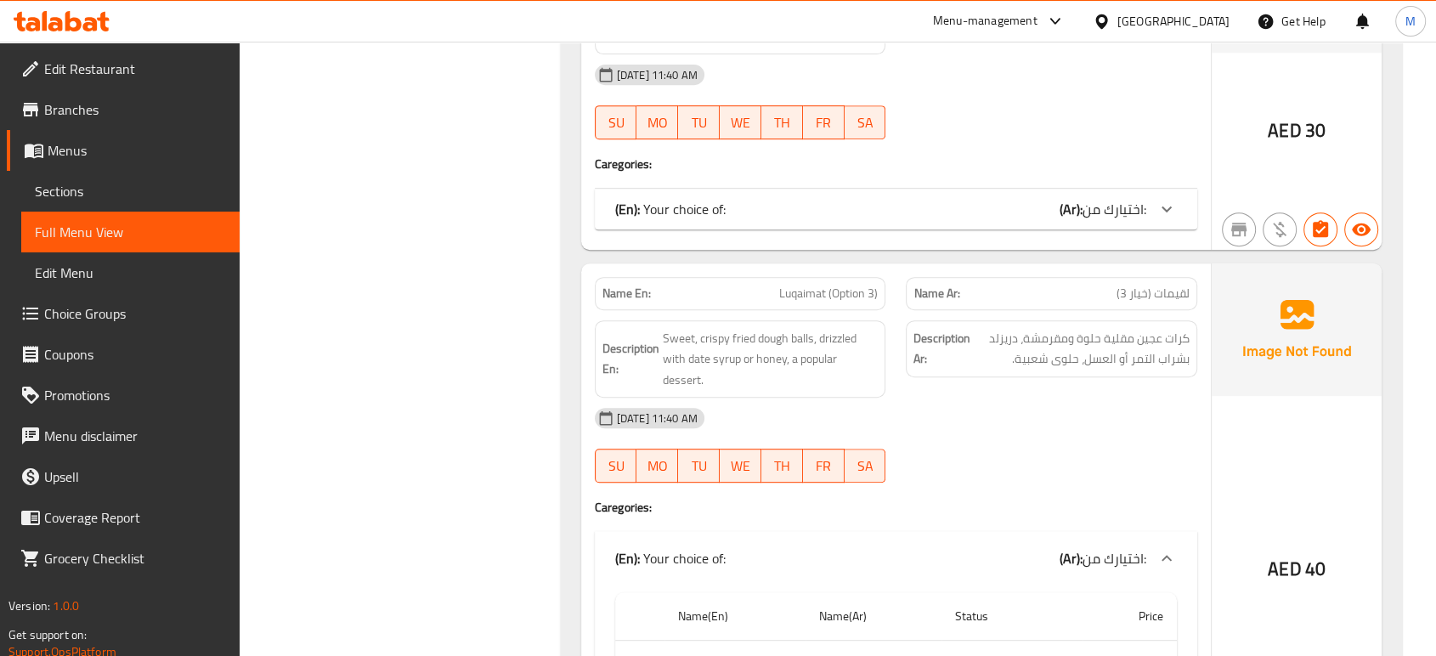
click at [1119, 202] on span "اختيارك من:" at bounding box center [1115, 208] width 64 height 25
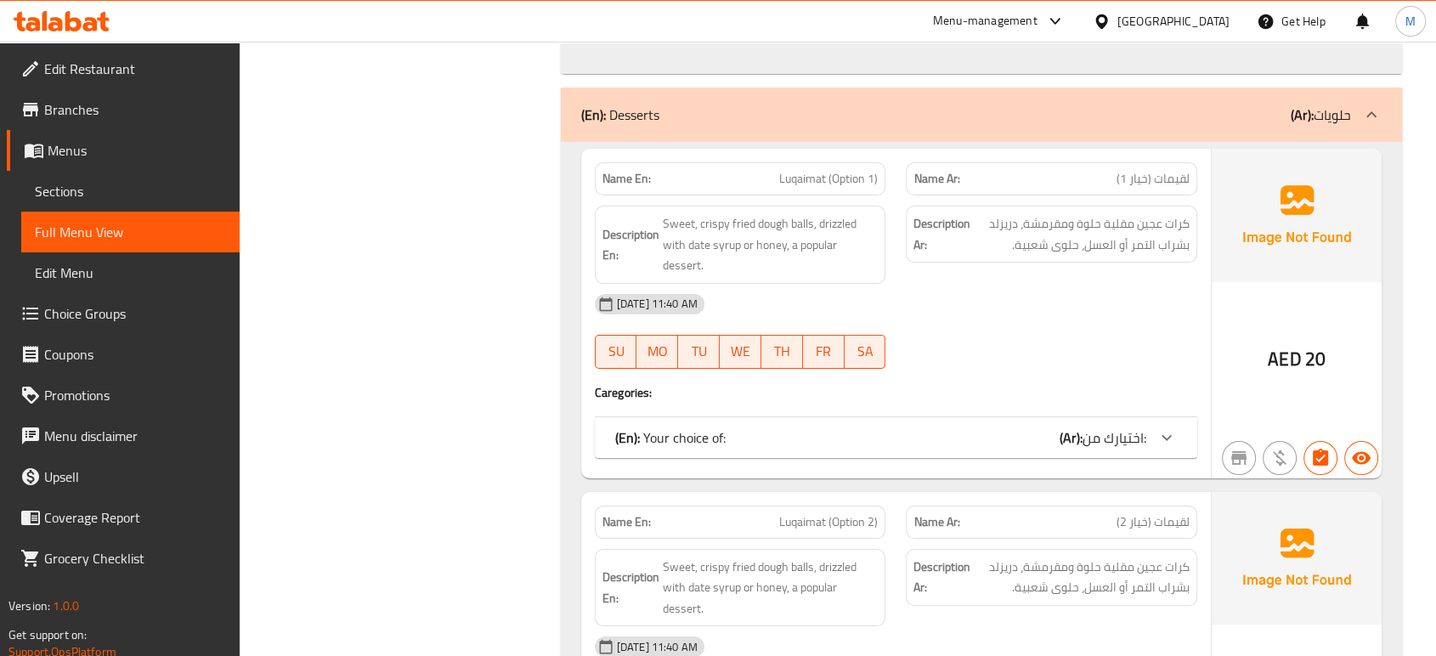
scroll to position [6585, 0]
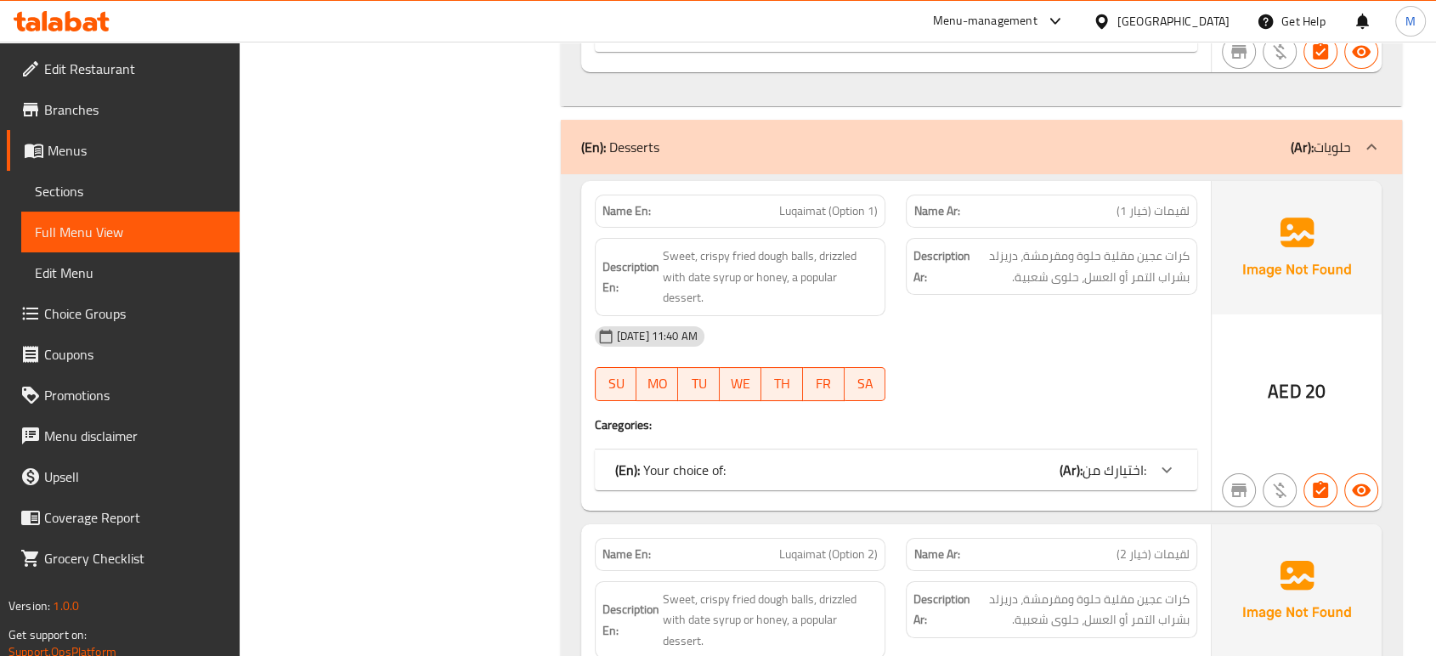
click at [1018, 460] on div "(En): Your choice of: (Ar): اختيارك من:" at bounding box center [880, 470] width 531 height 20
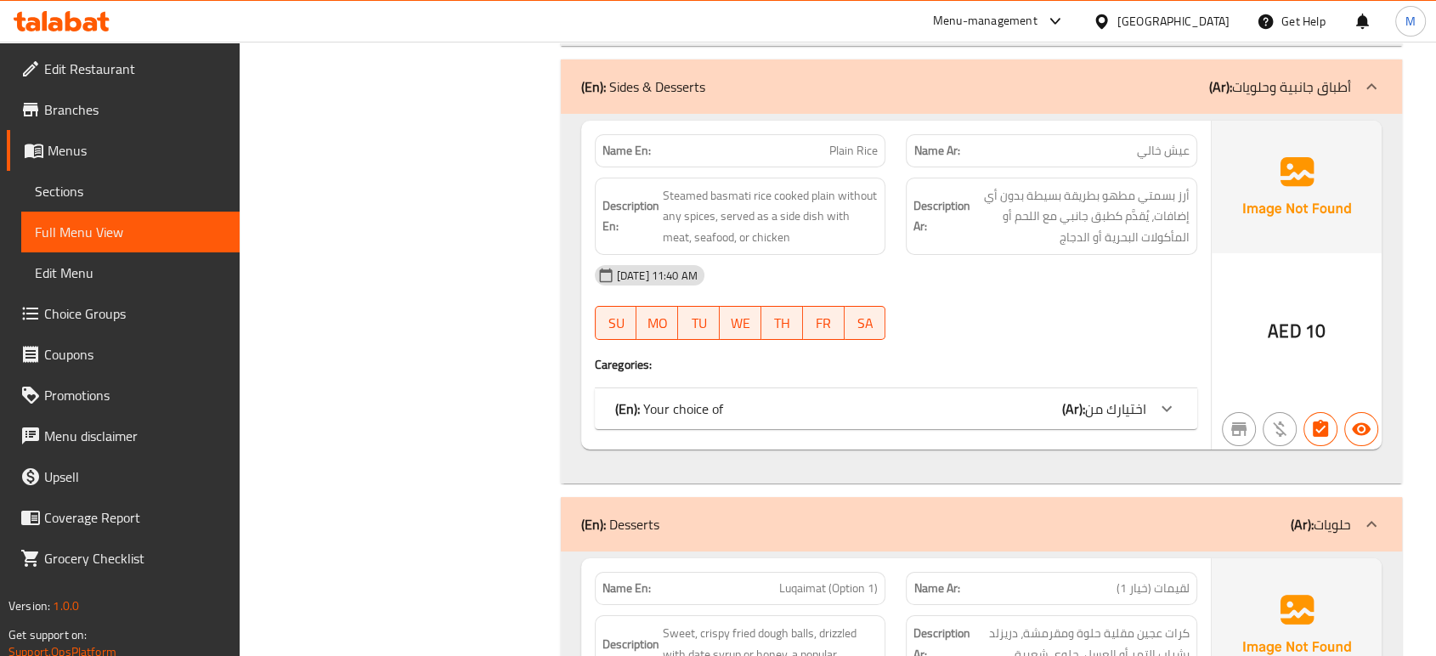
scroll to position [6207, 0]
click at [1122, 397] on span "اختيارك من" at bounding box center [1115, 409] width 61 height 25
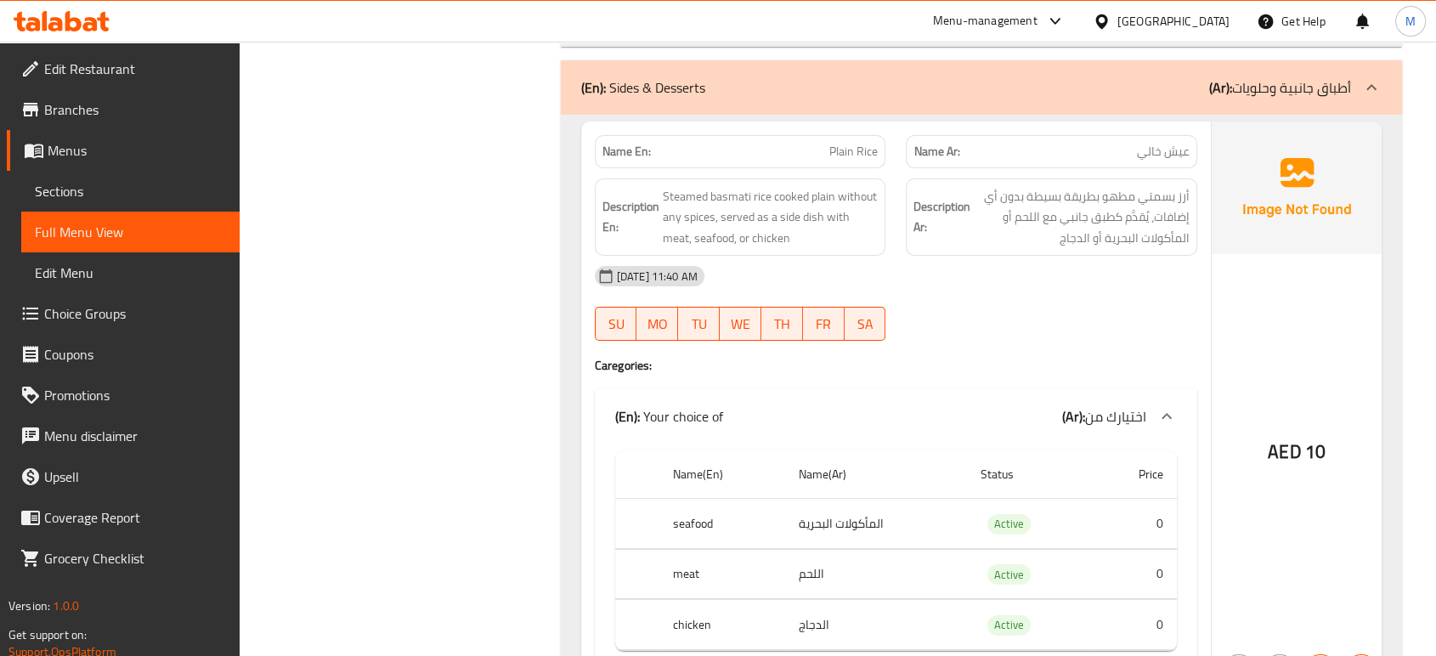
click at [1051, 305] on div "[DATE] 11:40 AM SU MO TU WE TH FR SA" at bounding box center [896, 303] width 623 height 95
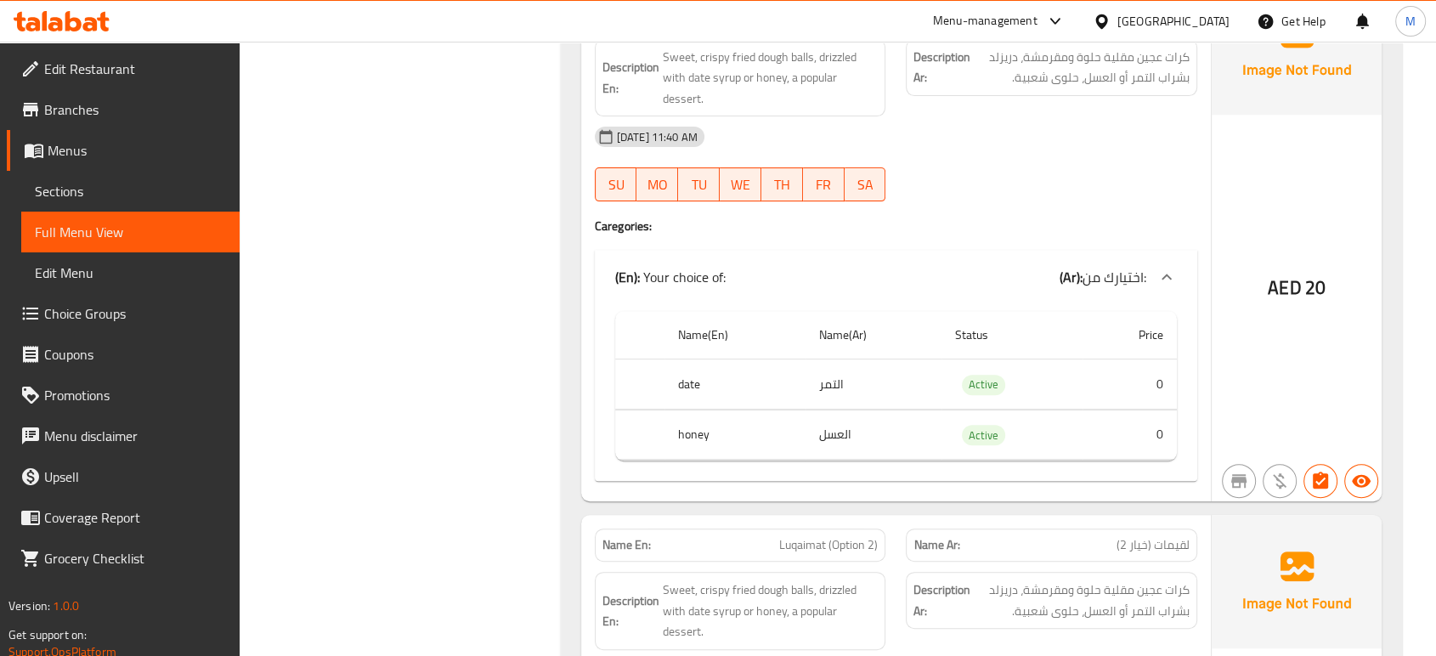
scroll to position [7114, 0]
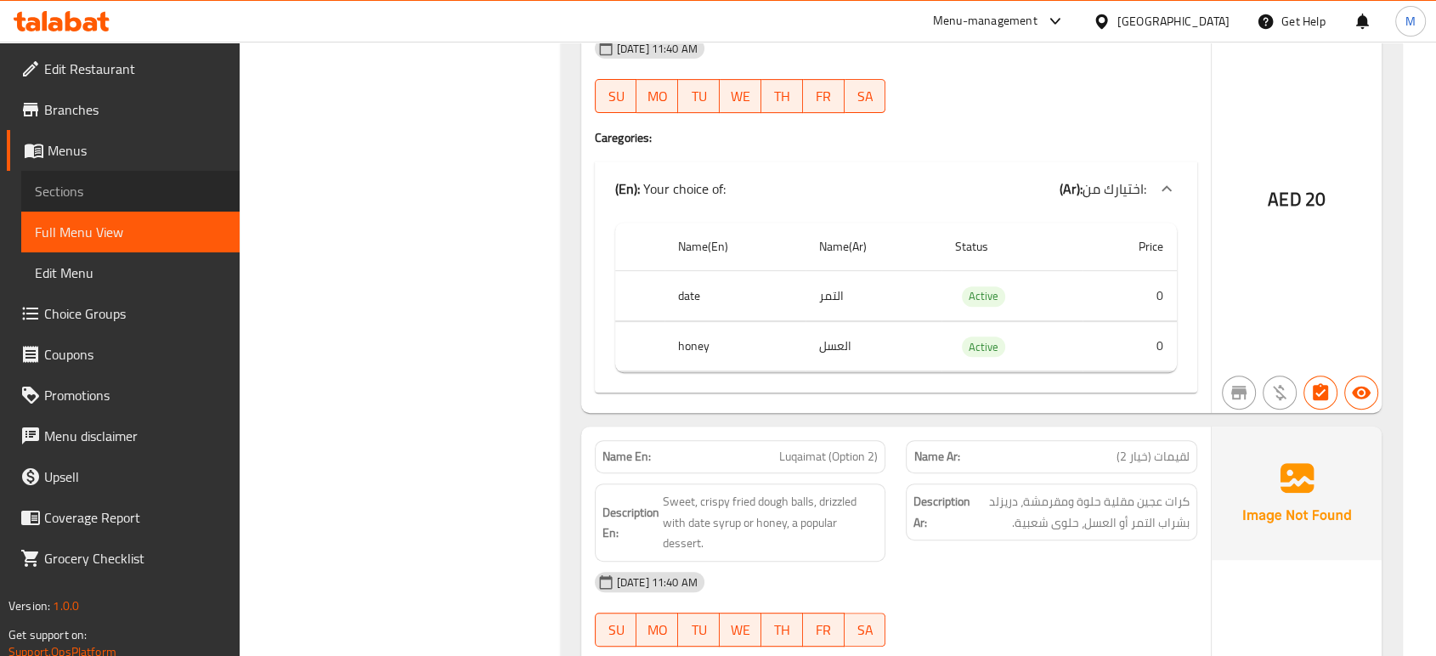
click at [127, 201] on link "Sections" at bounding box center [130, 191] width 218 height 41
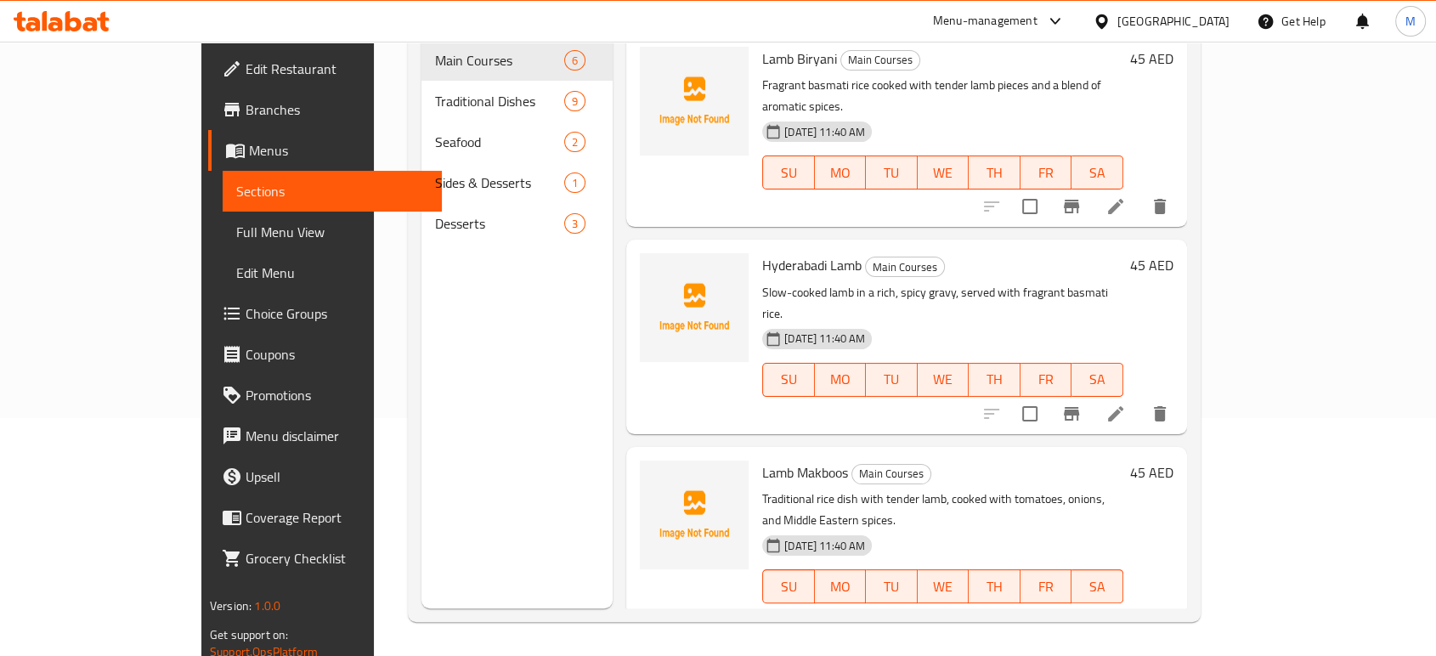
scroll to position [238, 0]
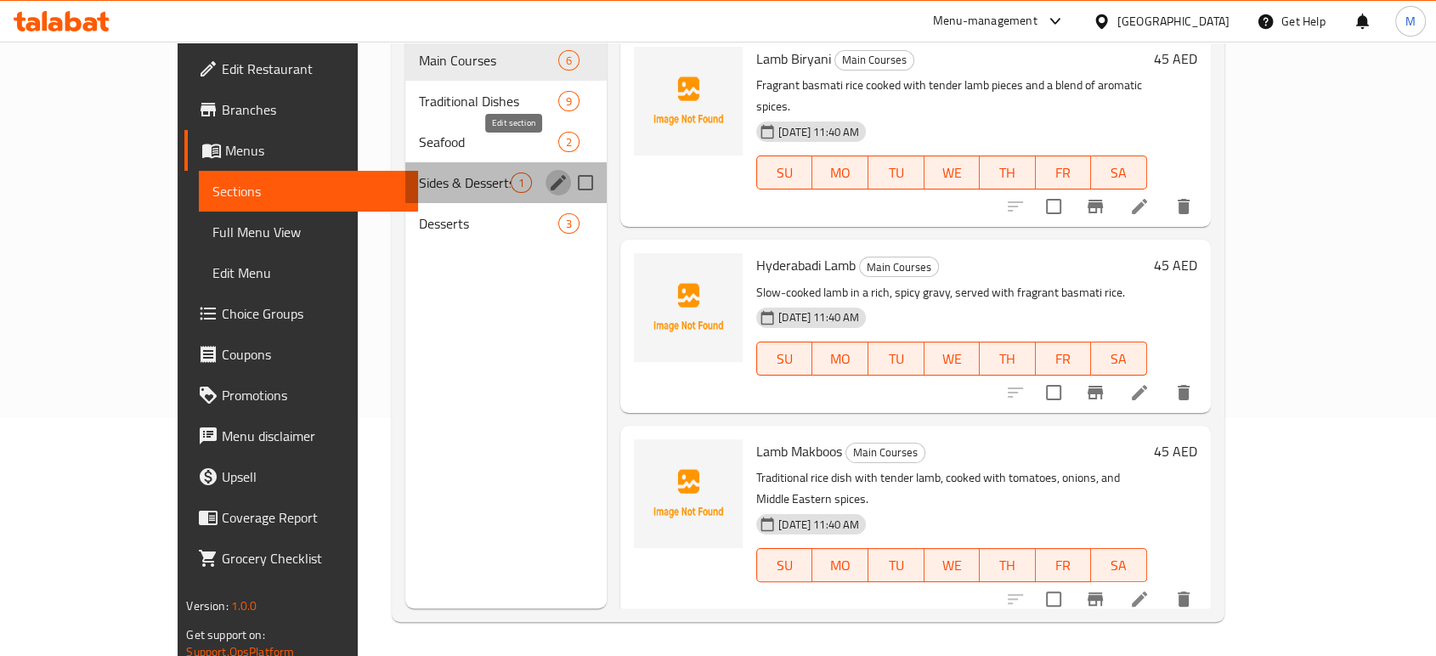
click at [551, 175] on icon "edit" at bounding box center [558, 182] width 15 height 15
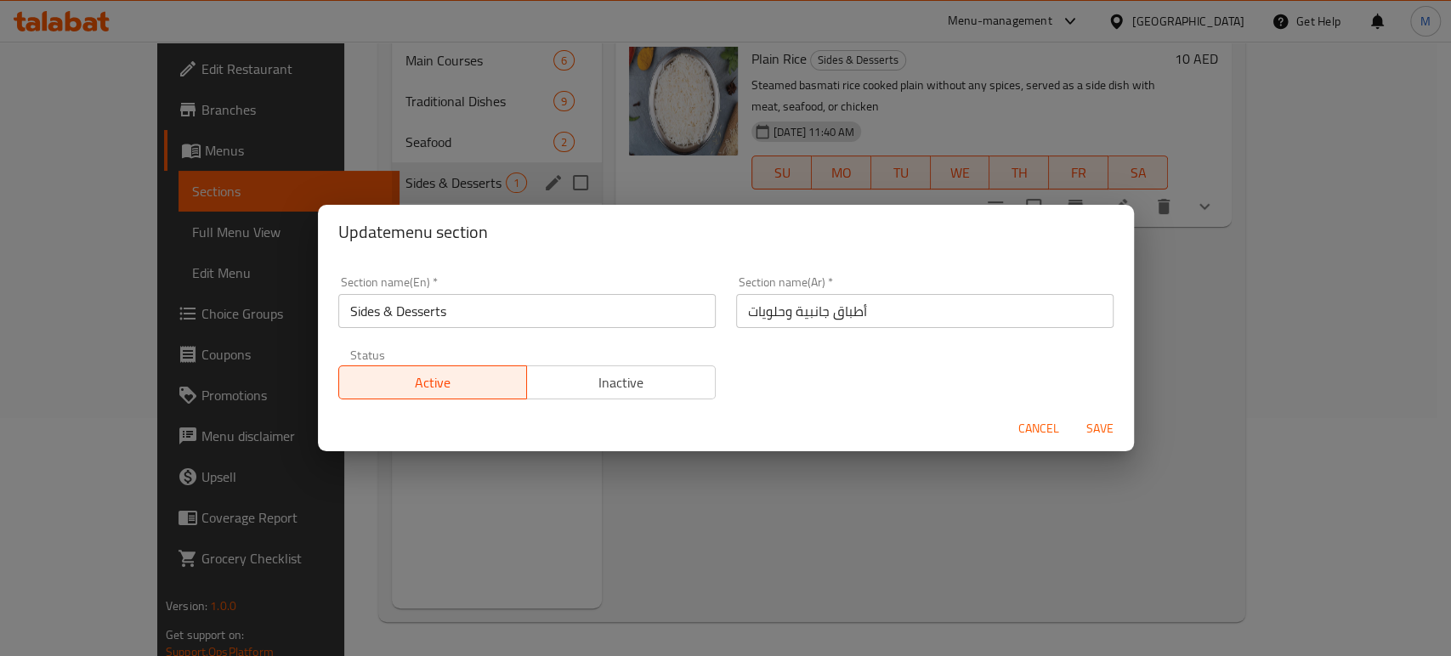
click at [538, 328] on div "Section name(En)   * Sides & Desserts Section name(En) *" at bounding box center [527, 302] width 398 height 72
click at [533, 307] on input "Sides & Desserts" at bounding box center [526, 311] width 377 height 34
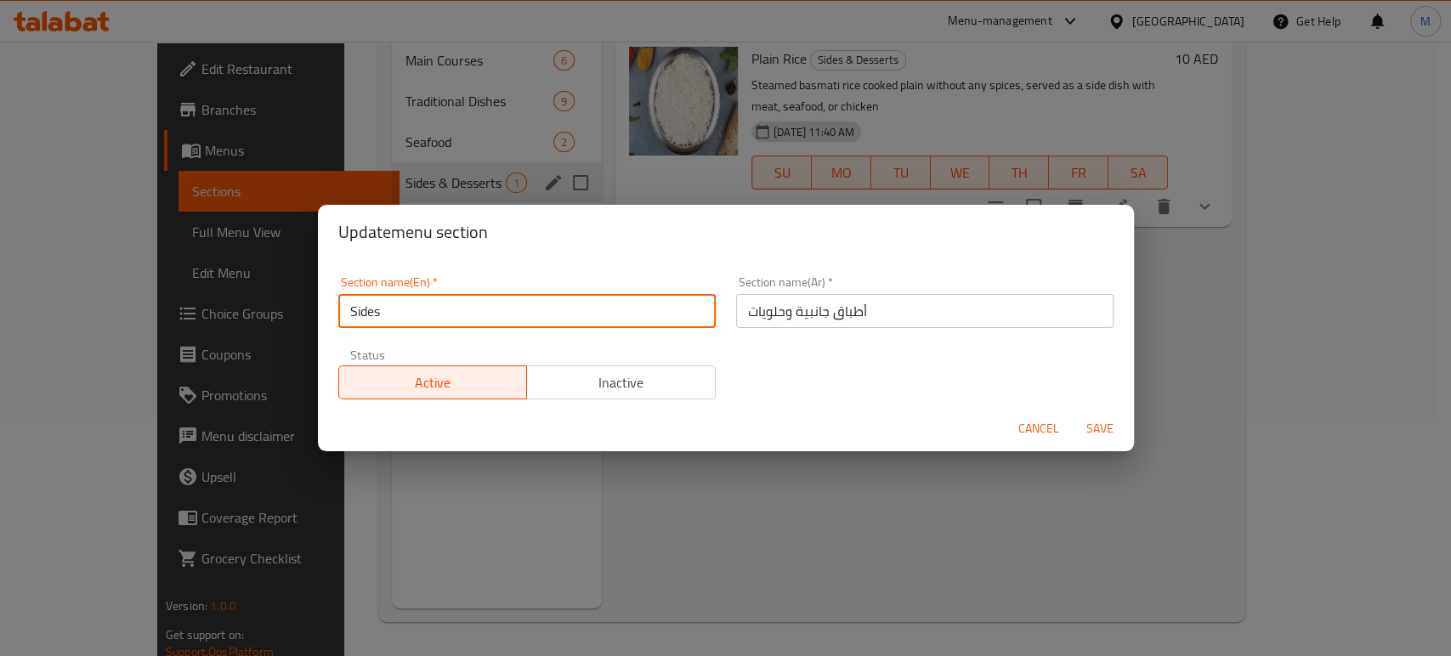
type input "Sides"
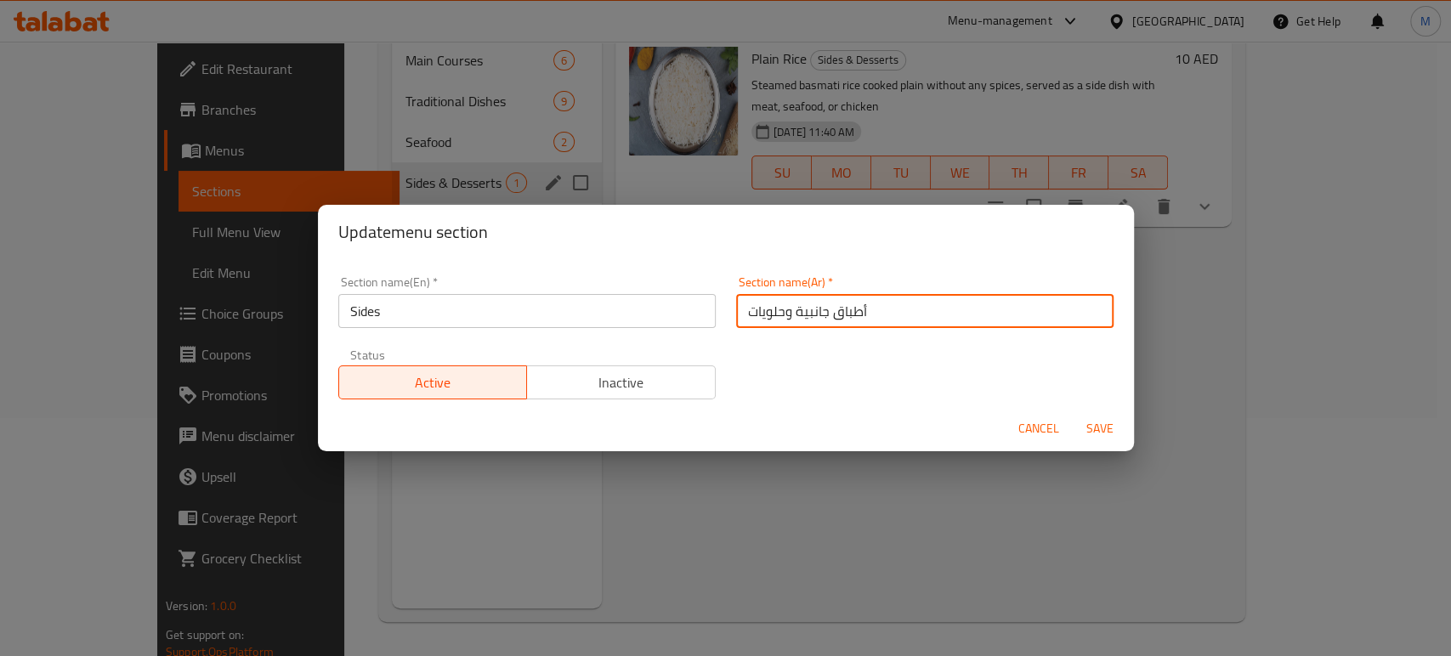
click at [740, 315] on input "أطباق جانبية وحلويات" at bounding box center [924, 311] width 377 height 34
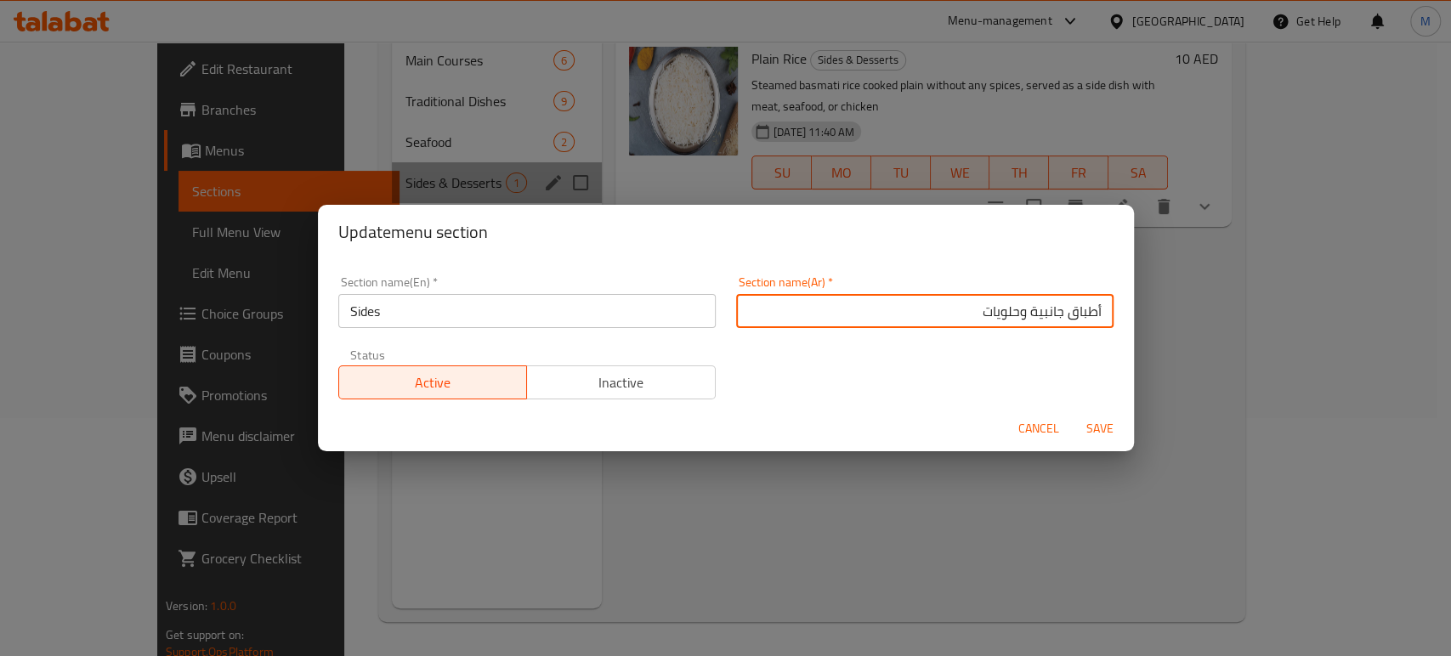
click at [871, 318] on input "أطباق جانبية وحلويات" at bounding box center [924, 311] width 377 height 34
type input "أطباق جانبية"
click at [1092, 421] on span "Save" at bounding box center [1099, 428] width 41 height 21
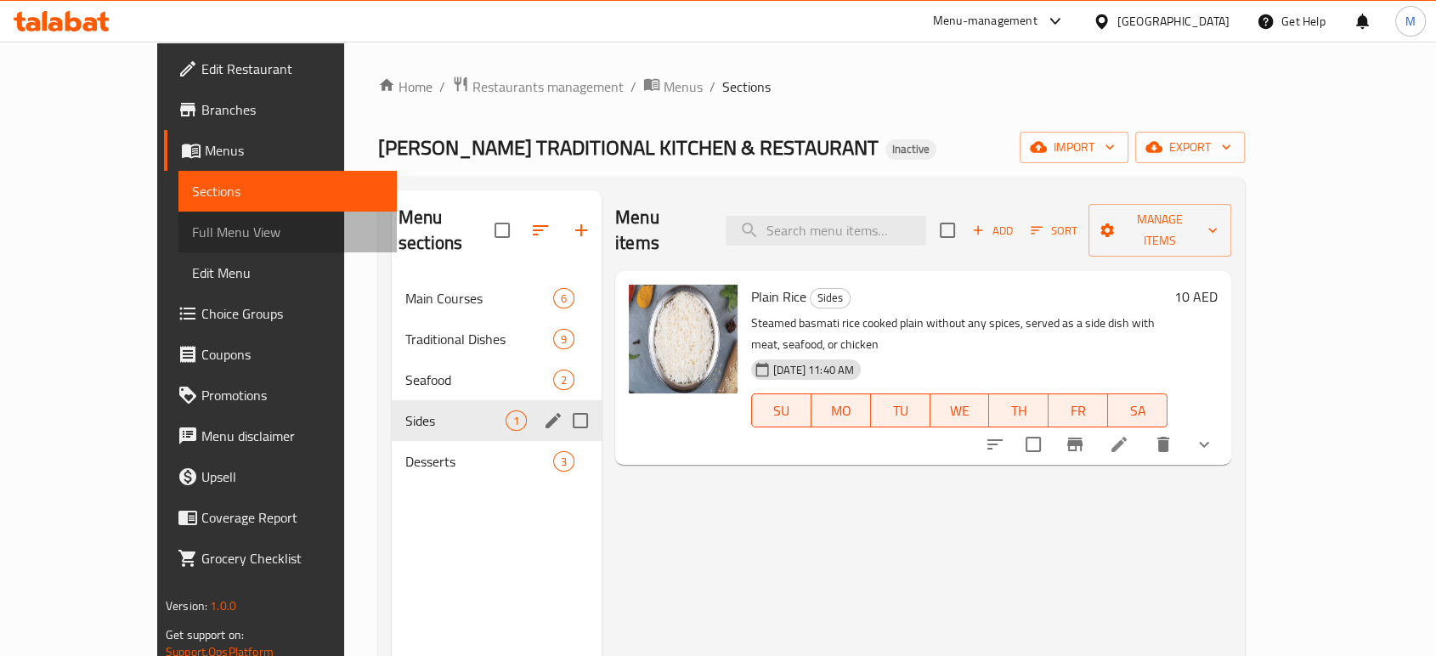
click at [192, 236] on span "Full Menu View" at bounding box center [287, 232] width 191 height 20
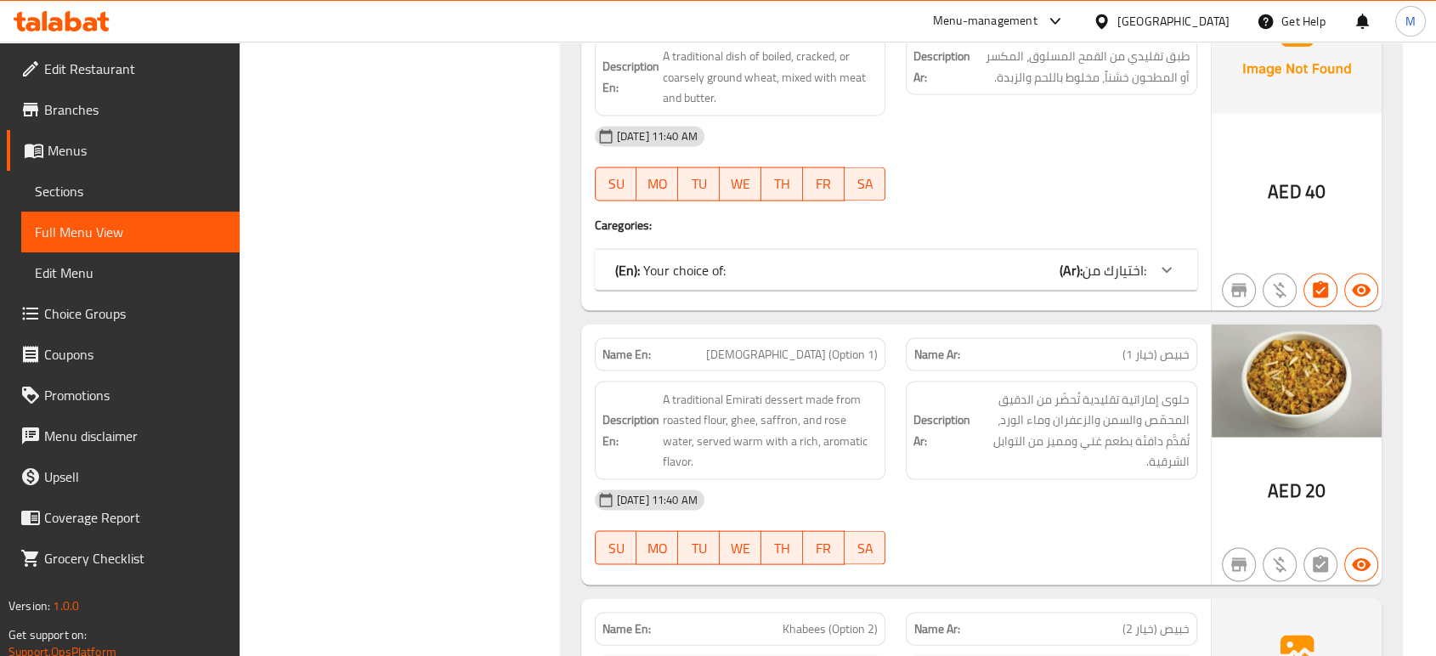
scroll to position [3414, 0]
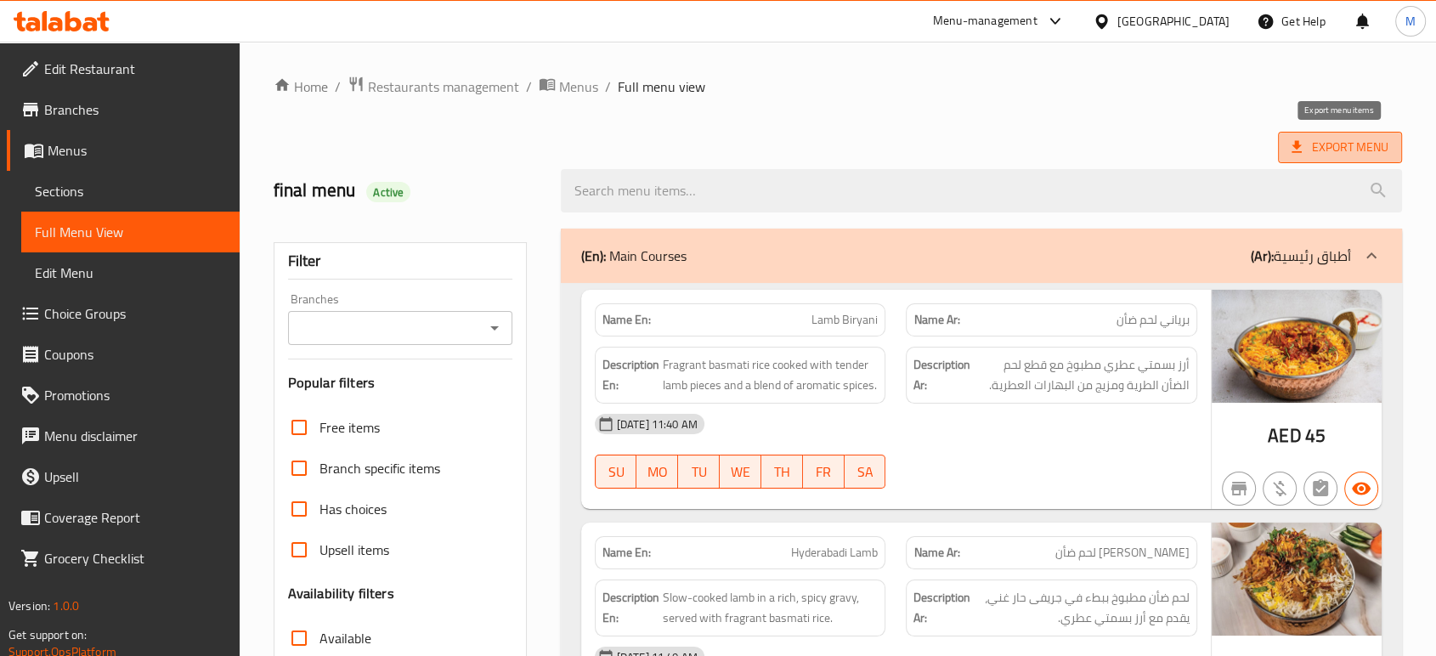
click at [1328, 138] on span "Export Menu" at bounding box center [1340, 147] width 97 height 21
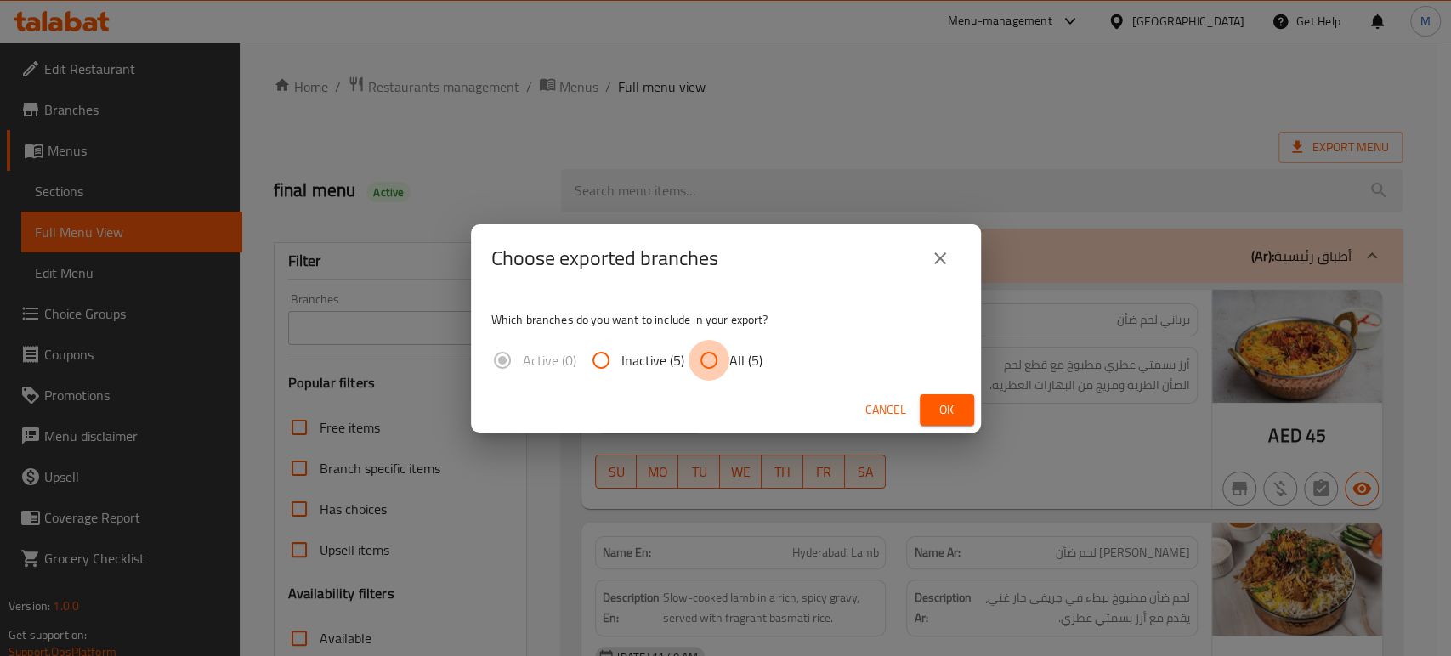
click at [709, 368] on input "All (5)" at bounding box center [708, 360] width 41 height 41
radio input "true"
click at [960, 412] on button "Ok" at bounding box center [947, 409] width 54 height 31
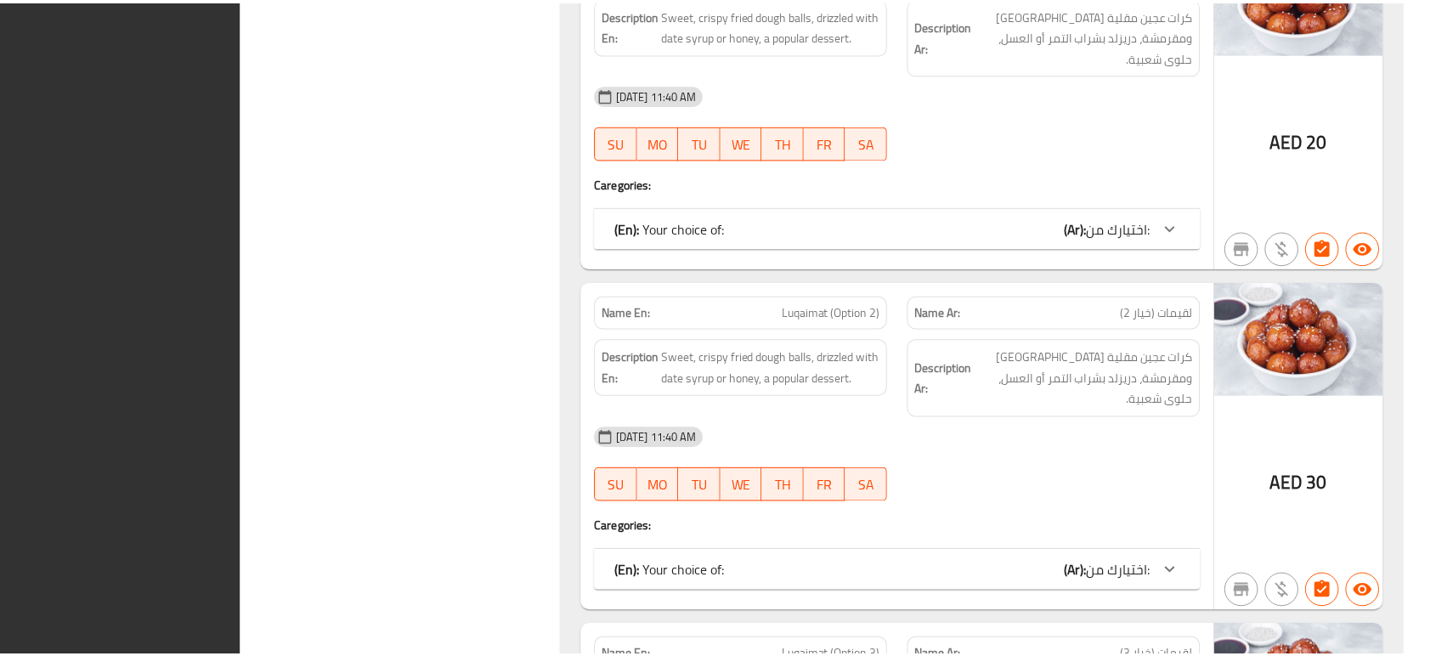
scroll to position [6088, 0]
